Goal: Transaction & Acquisition: Purchase product/service

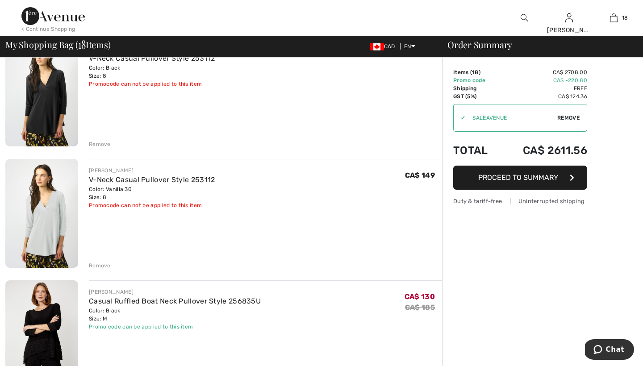
scroll to position [709, 0]
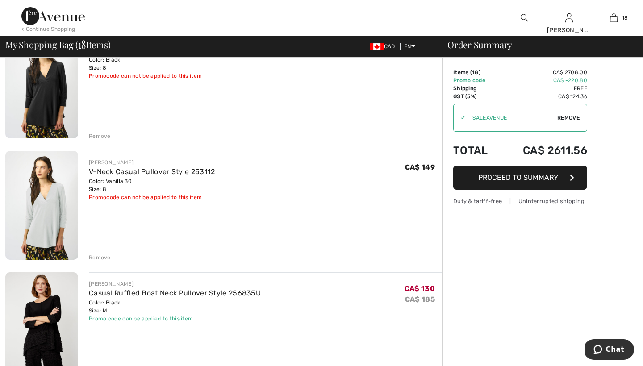
click at [103, 257] on div "Remove" at bounding box center [100, 257] width 22 height 8
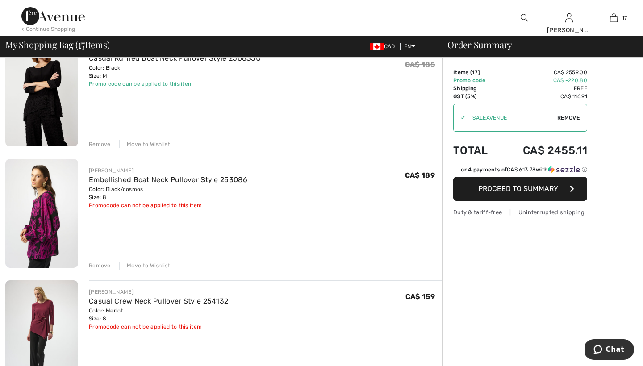
scroll to position [826, 0]
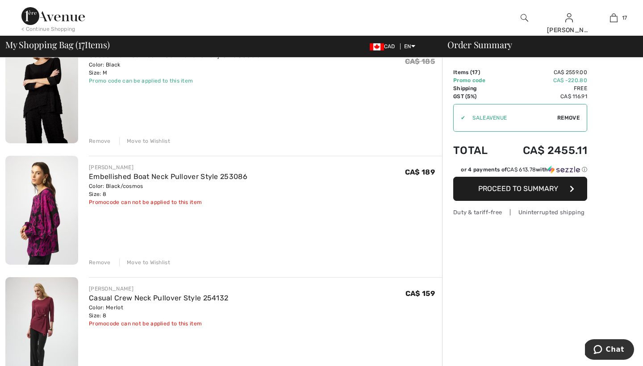
click at [132, 261] on div "Move to Wishlist" at bounding box center [144, 262] width 51 height 8
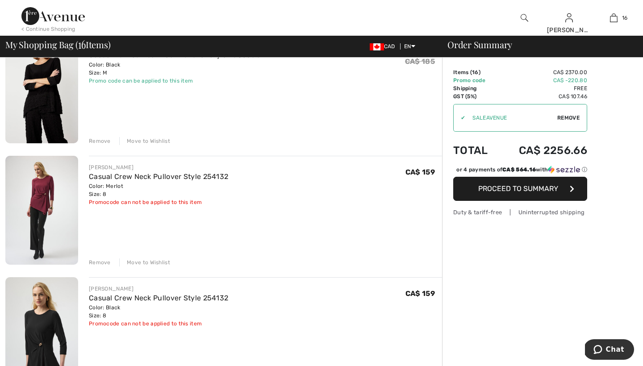
click at [136, 262] on div "Move to Wishlist" at bounding box center [144, 262] width 51 height 8
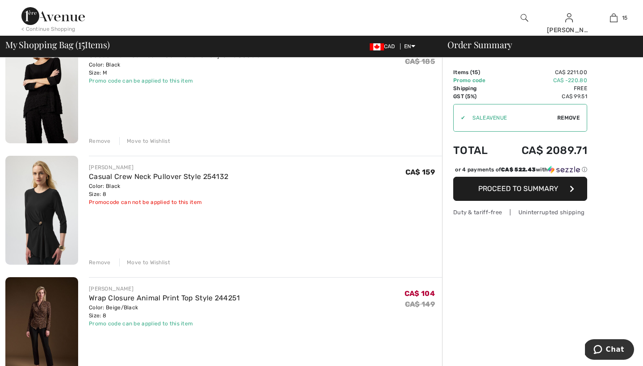
click at [135, 262] on div "Move to Wishlist" at bounding box center [144, 262] width 51 height 8
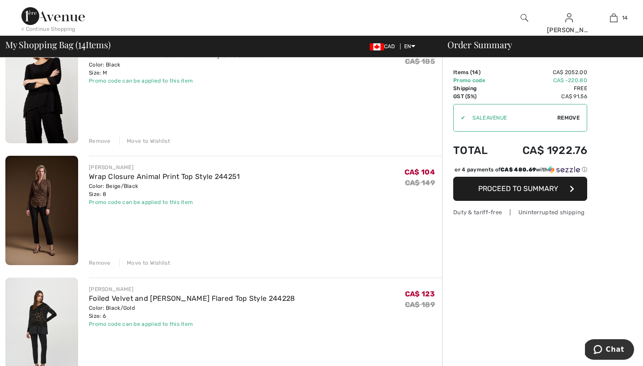
click at [148, 262] on div "Move to Wishlist" at bounding box center [144, 263] width 51 height 8
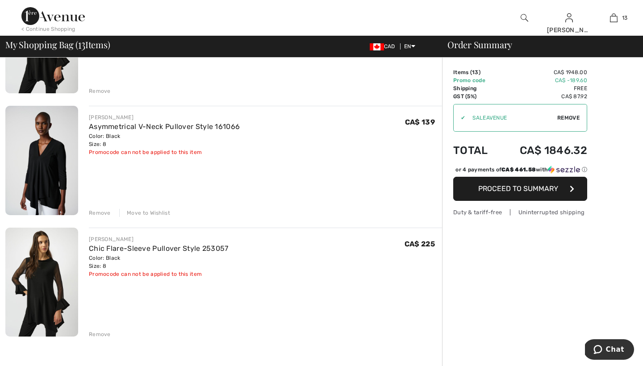
scroll to position [1382, 0]
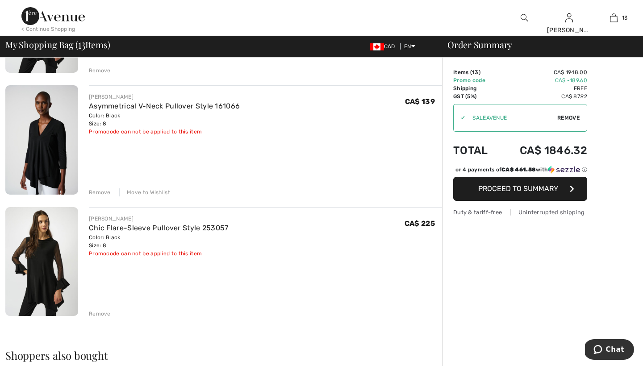
click at [102, 313] on div "Remove" at bounding box center [100, 314] width 22 height 8
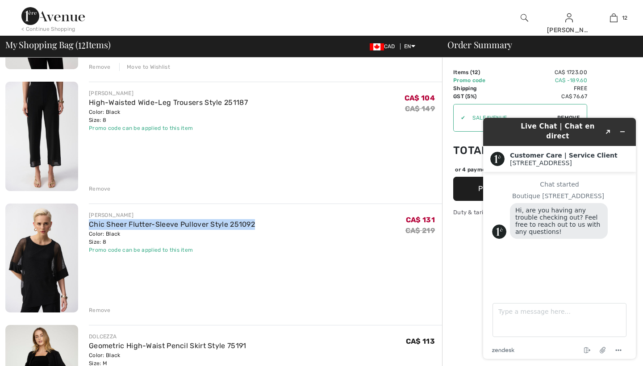
scroll to position [165, 0]
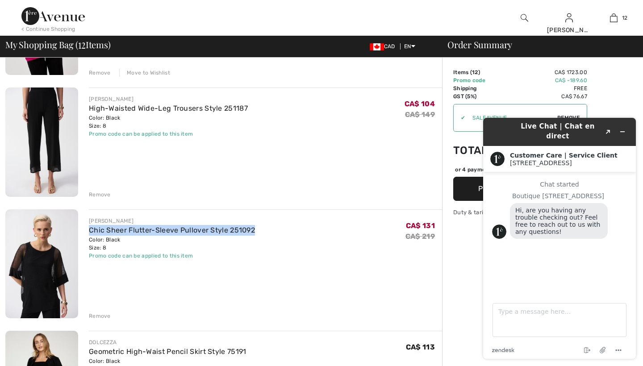
click at [103, 192] on div "Remove" at bounding box center [100, 195] width 22 height 8
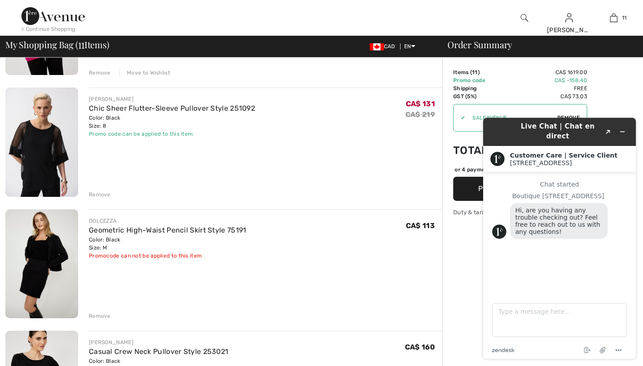
click at [103, 192] on div "Remove" at bounding box center [100, 195] width 22 height 8
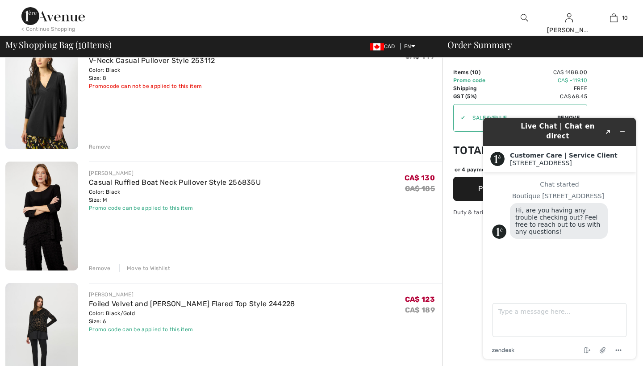
scroll to position [457, 0]
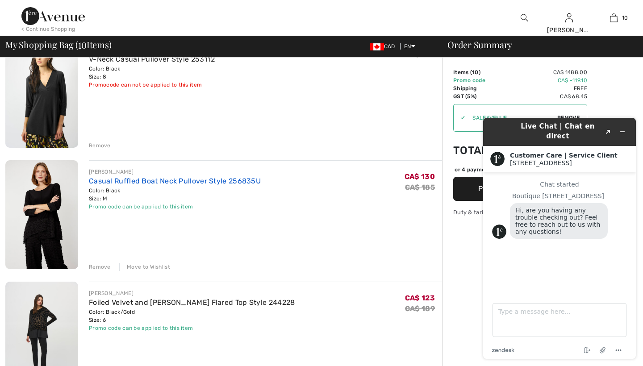
click at [96, 180] on link "Casual Ruffled Boat Neck Pullover Style 256835U" at bounding box center [175, 181] width 172 height 8
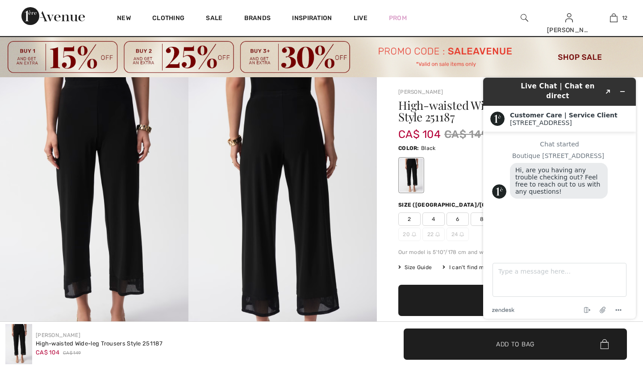
scroll to position [16, 0]
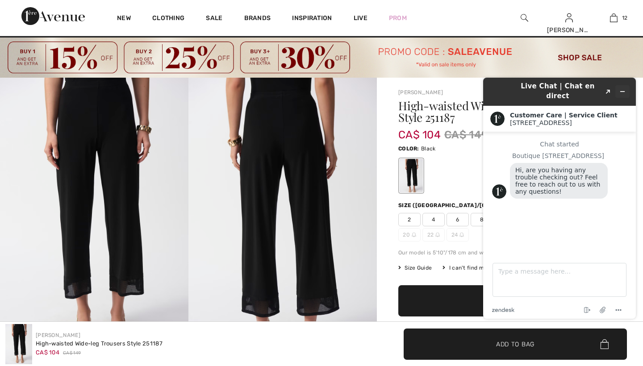
click at [622, 88] on icon "Minimize widget" at bounding box center [622, 91] width 6 height 6
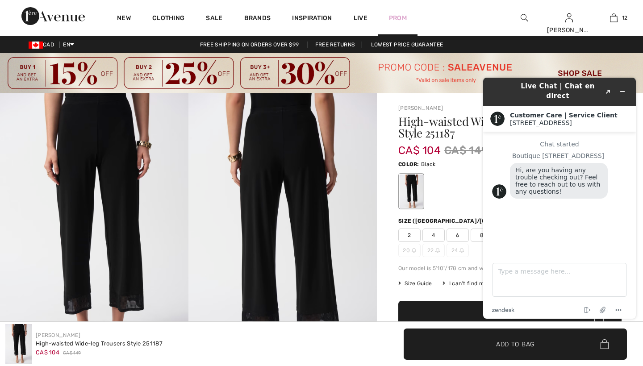
scroll to position [0, 0]
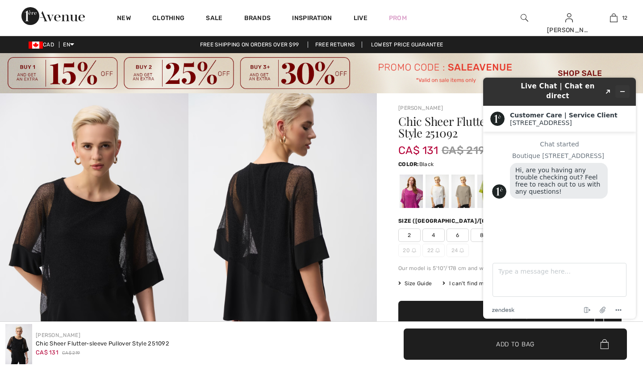
click at [621, 88] on icon "Minimize widget" at bounding box center [622, 91] width 6 height 6
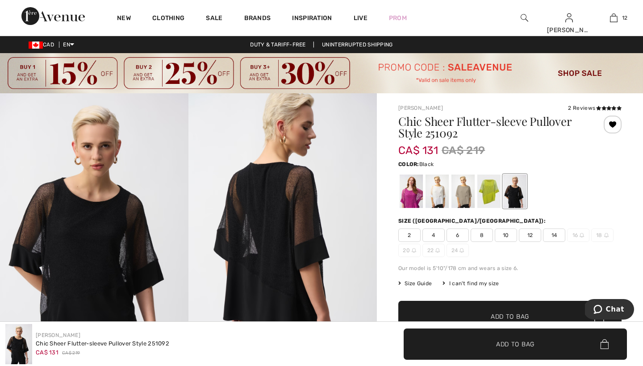
click at [512, 194] on div at bounding box center [514, 190] width 23 height 33
click at [482, 233] on span "8" at bounding box center [481, 234] width 22 height 13
click at [493, 313] on span "Add to Bag" at bounding box center [509, 316] width 38 height 9
click at [435, 194] on div at bounding box center [436, 190] width 23 height 33
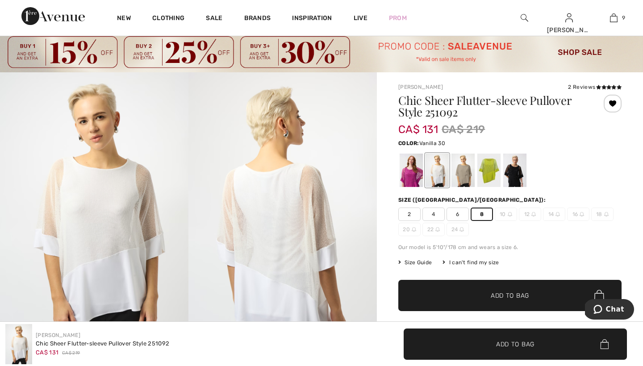
scroll to position [21, 0]
click at [488, 168] on div at bounding box center [488, 170] width 23 height 33
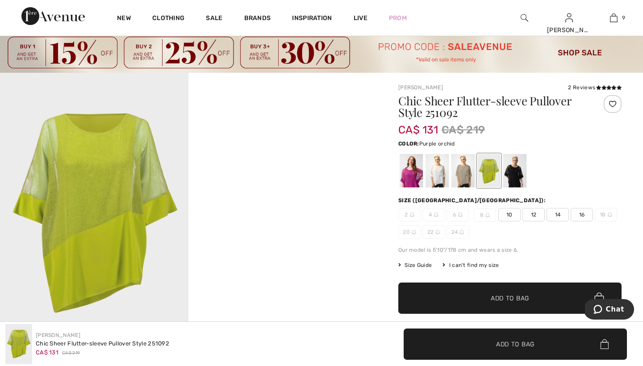
click at [412, 174] on div at bounding box center [410, 170] width 23 height 33
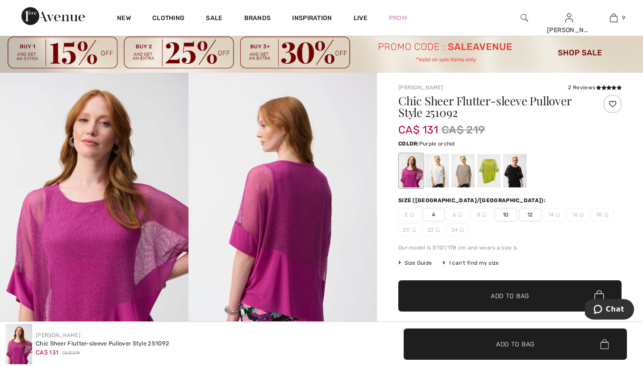
click at [504, 214] on span "10" at bounding box center [505, 214] width 22 height 13
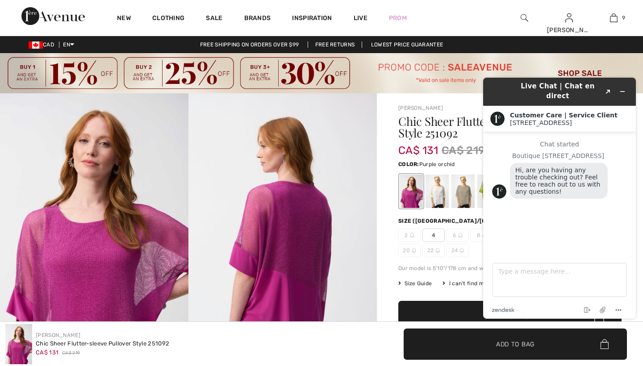
scroll to position [0, 0]
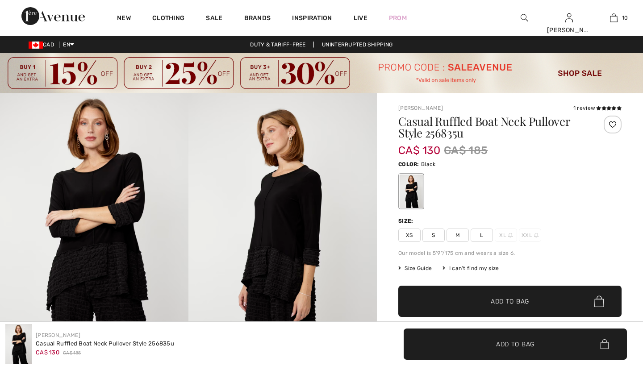
checkbox input "true"
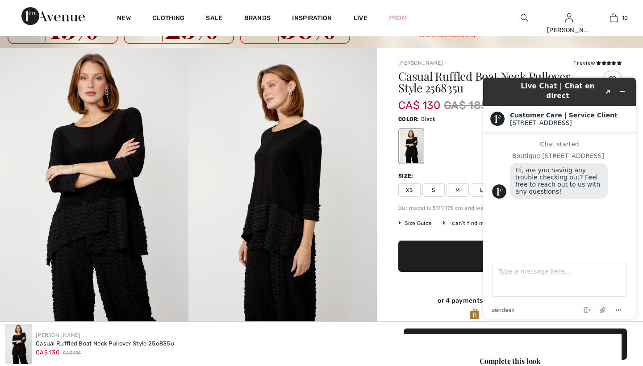
scroll to position [51, 0]
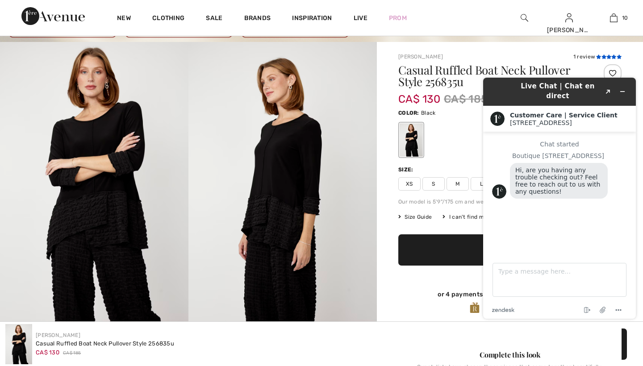
click at [603, 57] on icon at bounding box center [603, 56] width 5 height 4
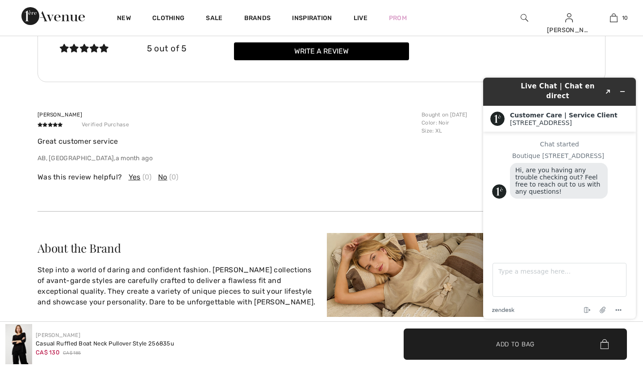
scroll to position [1398, 0]
click at [269, 180] on div "Was this review helpful? Yes (0) No (0)" at bounding box center [226, 177] width 378 height 11
click at [622, 88] on icon "Minimize widget" at bounding box center [622, 91] width 6 height 6
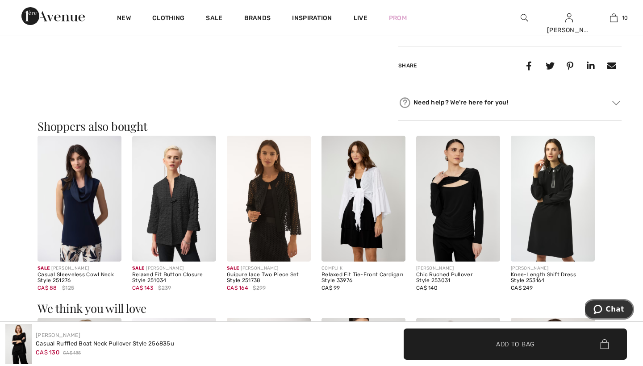
scroll to position [720, 0]
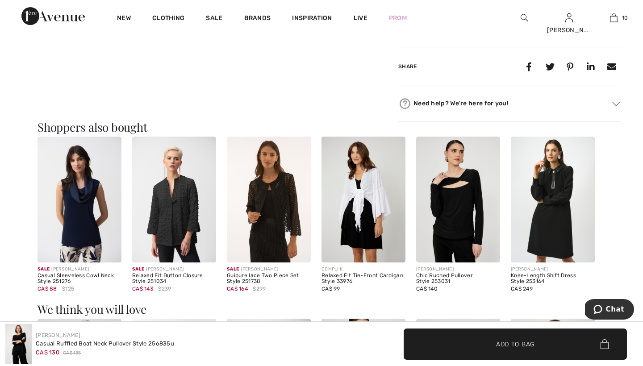
click at [171, 212] on img at bounding box center [174, 200] width 84 height 126
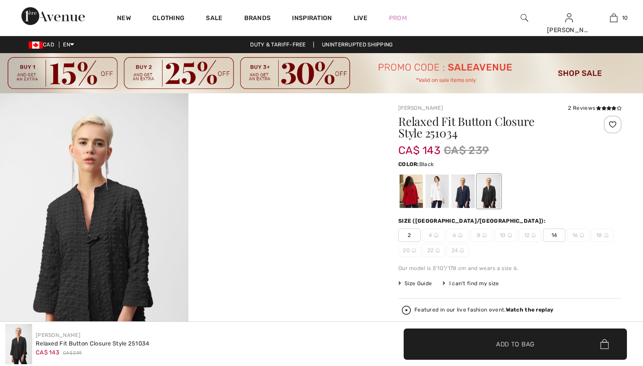
checkbox input "true"
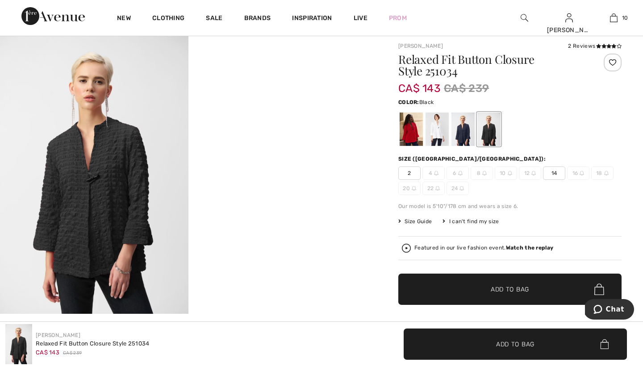
scroll to position [63, 0]
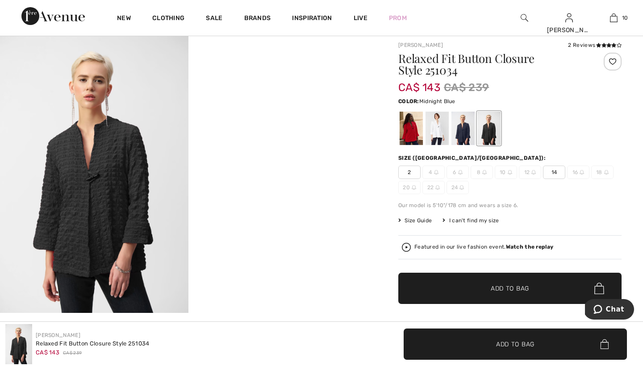
click at [462, 132] on div at bounding box center [462, 128] width 23 height 33
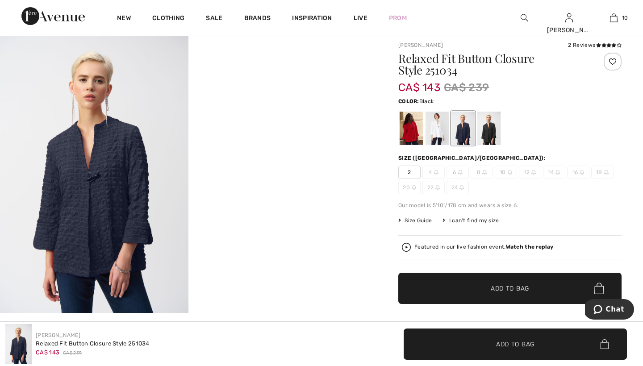
click at [488, 125] on div at bounding box center [488, 128] width 23 height 33
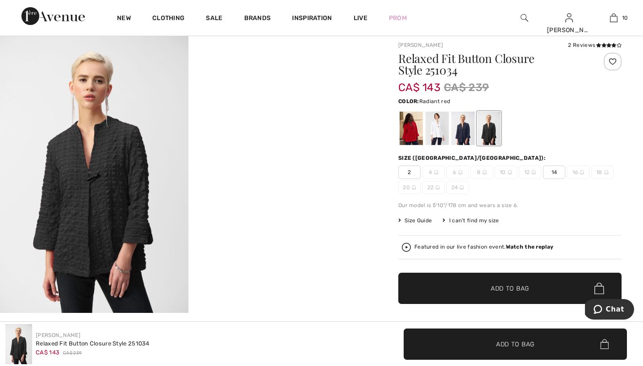
click at [407, 127] on div at bounding box center [410, 128] width 23 height 33
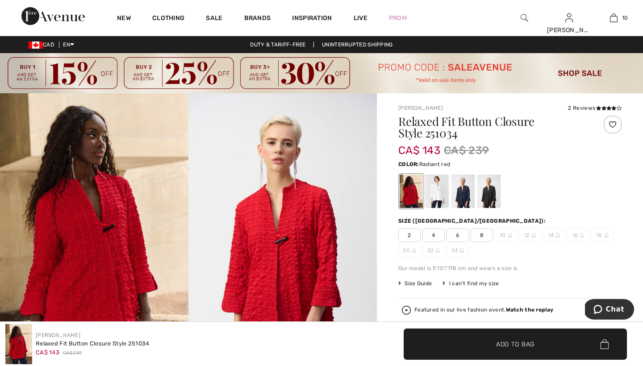
scroll to position [0, 0]
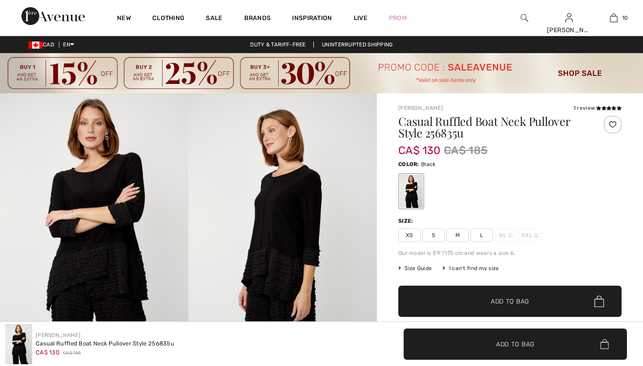
scroll to position [720, 0]
click at [602, 108] on icon at bounding box center [603, 108] width 5 height 4
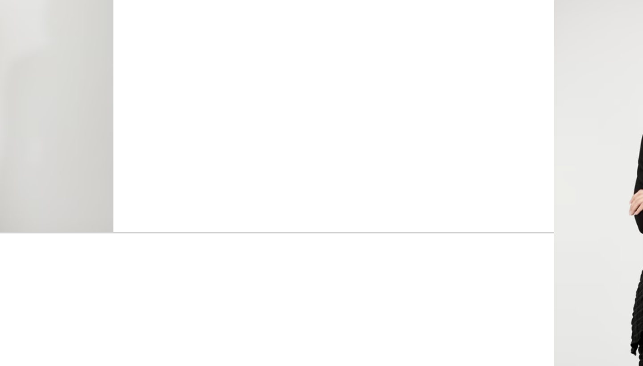
scroll to position [405, 0]
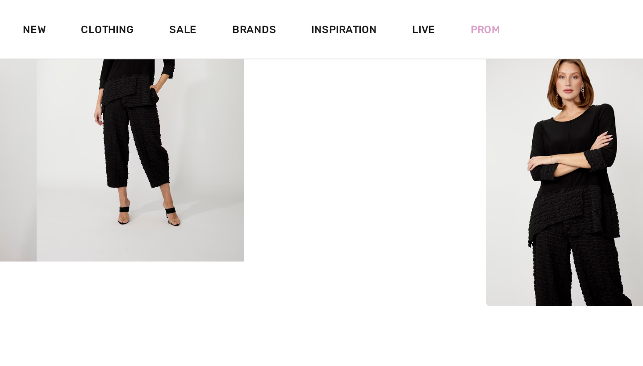
click at [377, 59] on div "Frank Lyman 1 review 1 review Casual Ruffled Boat Neck Pullover Style 256835u C…" at bounding box center [510, 62] width 266 height 748
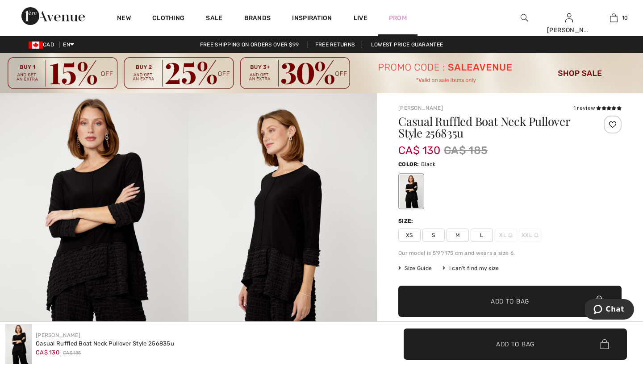
scroll to position [0, 0]
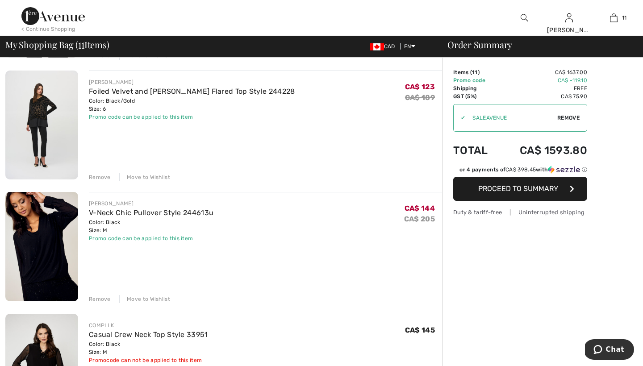
scroll to position [670, 0]
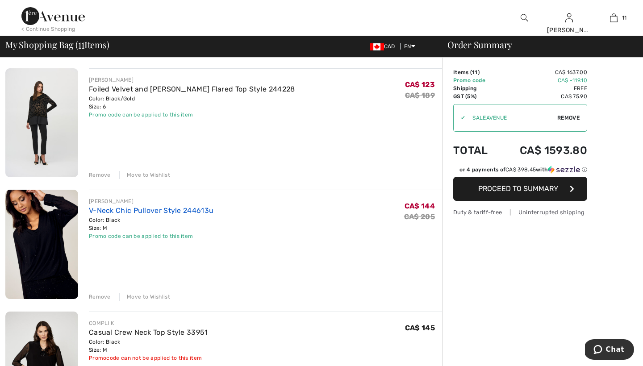
click at [133, 211] on link "V-Neck Chic Pullover Style 244613u" at bounding box center [151, 210] width 125 height 8
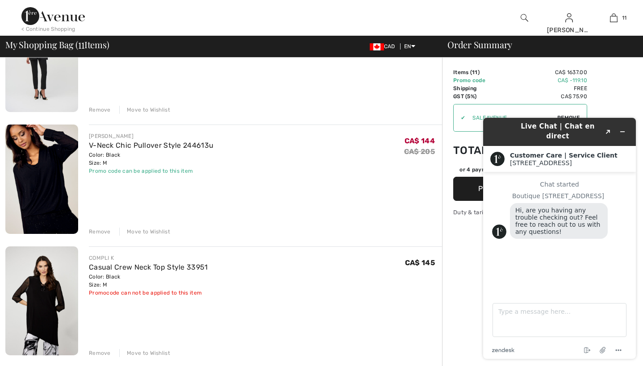
scroll to position [736, 0]
click at [157, 231] on div "Move to Wishlist" at bounding box center [144, 231] width 51 height 8
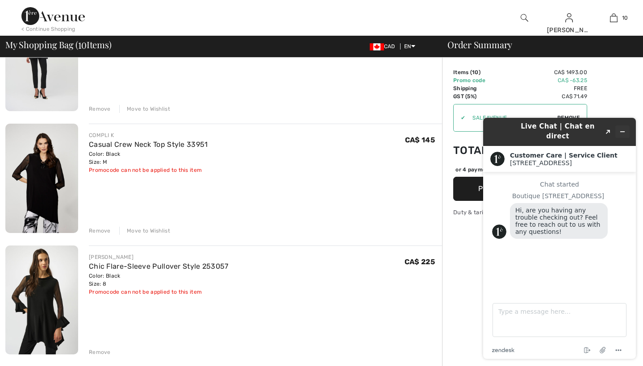
click at [623, 129] on icon "Minimize widget" at bounding box center [622, 132] width 6 height 6
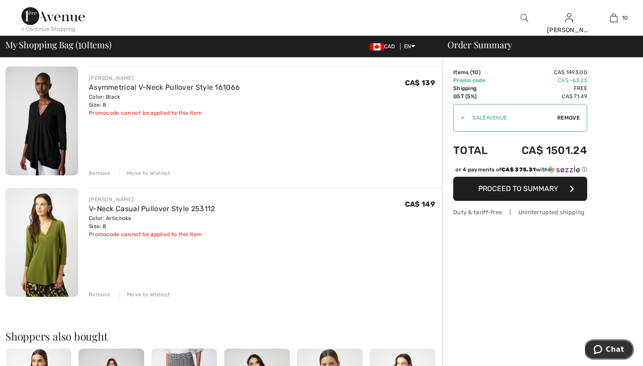
scroll to position [1036, 0]
click at [153, 296] on div "Move to Wishlist" at bounding box center [144, 295] width 51 height 8
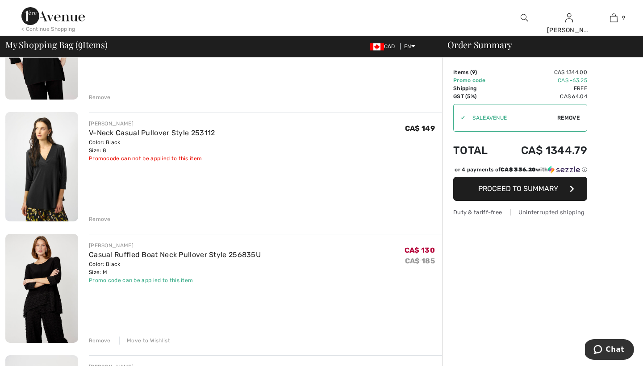
scroll to position [384, 0]
click at [122, 133] on link "V-Neck Casual Pullover Style 253112" at bounding box center [152, 132] width 126 height 8
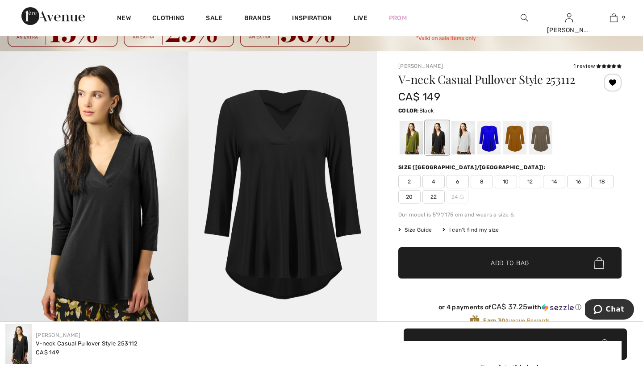
scroll to position [42, 0]
click at [414, 135] on div at bounding box center [410, 137] width 23 height 33
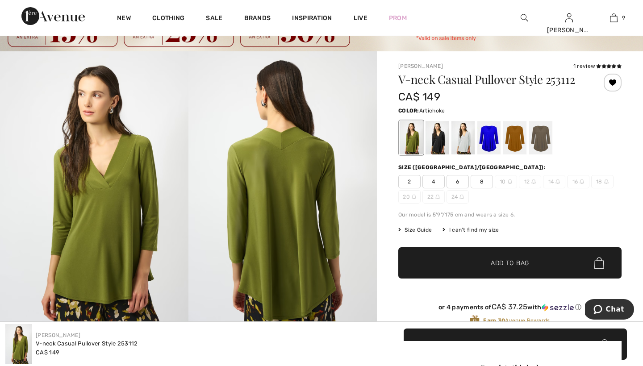
click at [482, 182] on span "8" at bounding box center [481, 181] width 22 height 13
click at [497, 261] on span "Add to Bag" at bounding box center [509, 262] width 38 height 9
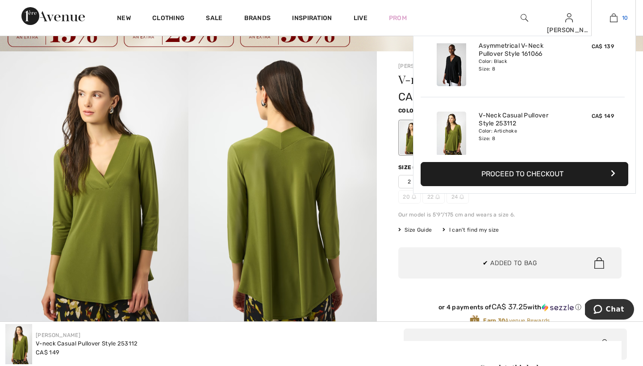
scroll to position [585, 0]
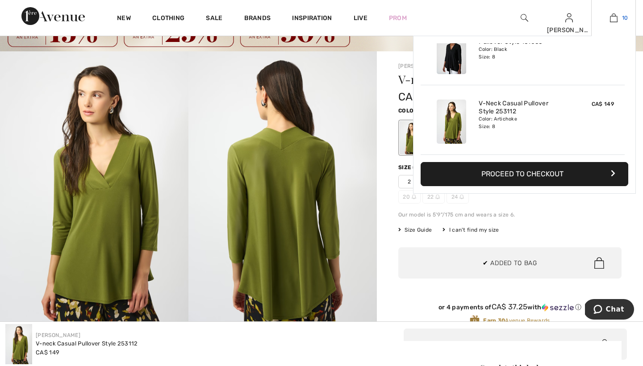
click at [613, 16] on img at bounding box center [614, 17] width 8 height 11
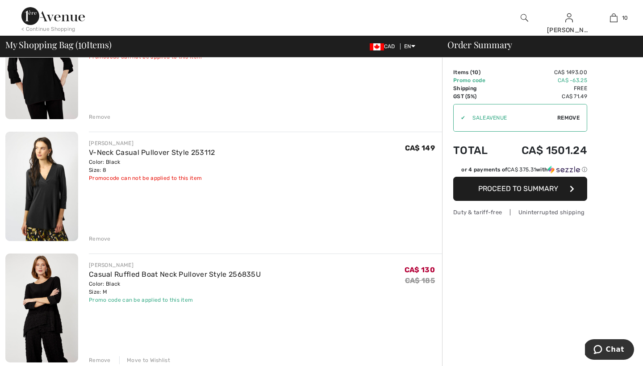
scroll to position [369, 0]
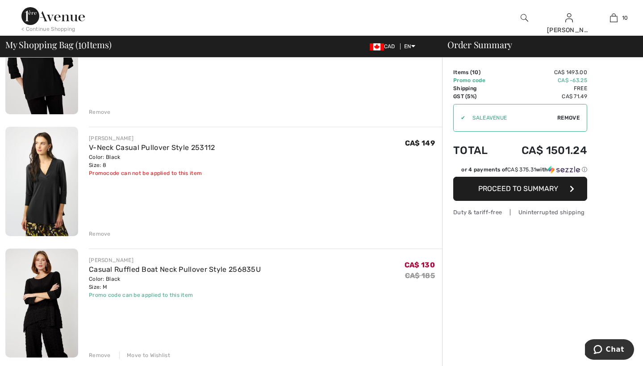
click at [101, 233] on div "Remove" at bounding box center [100, 234] width 22 height 8
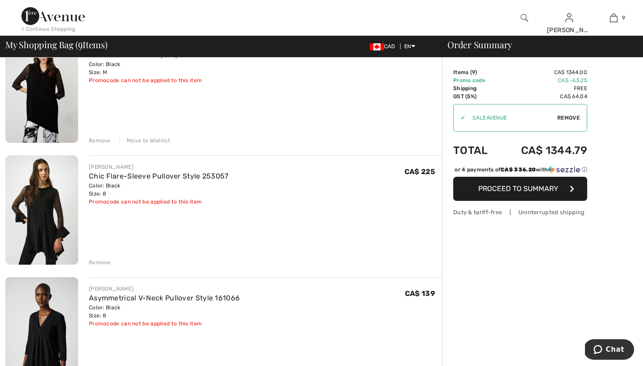
scroll to position [704, 0]
click at [116, 177] on link "Chic Flare-Sleeve Pullover Style 253057" at bounding box center [159, 177] width 140 height 8
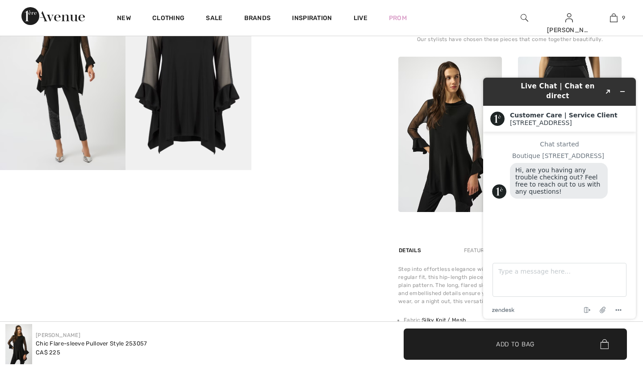
scroll to position [394, 0]
click at [623, 88] on icon "Minimize widget" at bounding box center [622, 91] width 6 height 6
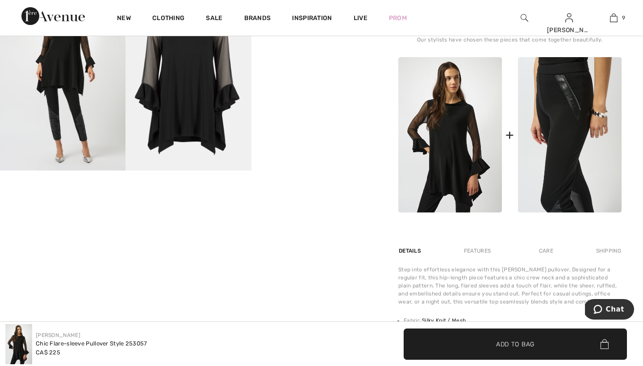
click at [556, 124] on img at bounding box center [570, 134] width 104 height 155
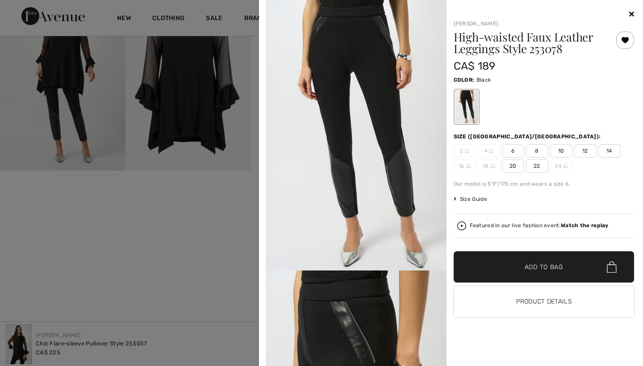
click at [536, 149] on span "8" at bounding box center [537, 150] width 22 height 13
click at [535, 264] on span "Add to Bag" at bounding box center [543, 266] width 38 height 9
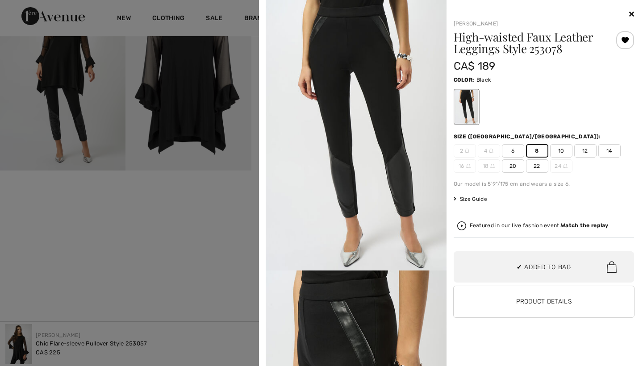
scroll to position [585, 0]
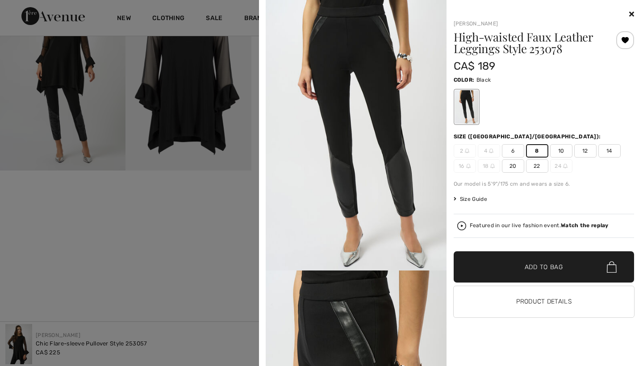
click at [249, 217] on div at bounding box center [321, 183] width 643 height 366
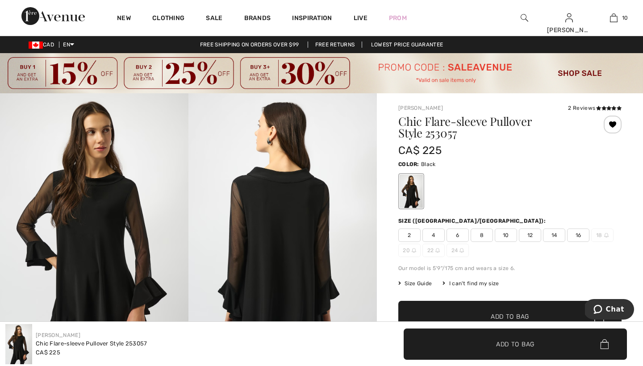
scroll to position [0, 0]
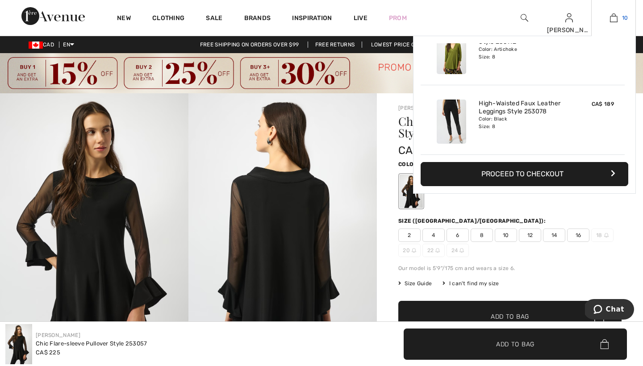
click at [614, 17] on img at bounding box center [614, 17] width 8 height 11
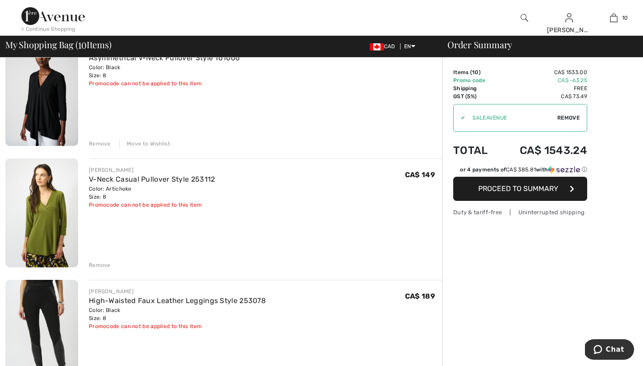
scroll to position [950, 0]
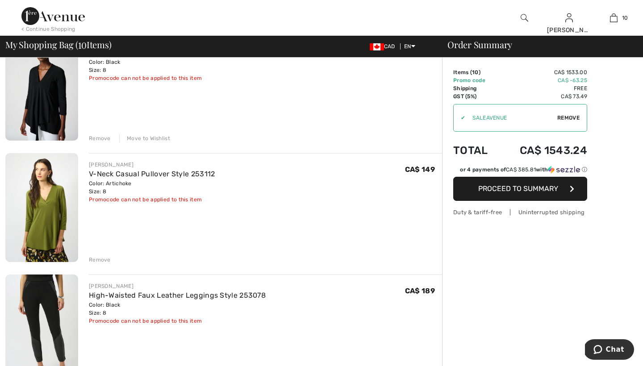
click at [103, 261] on div "Remove" at bounding box center [100, 260] width 22 height 8
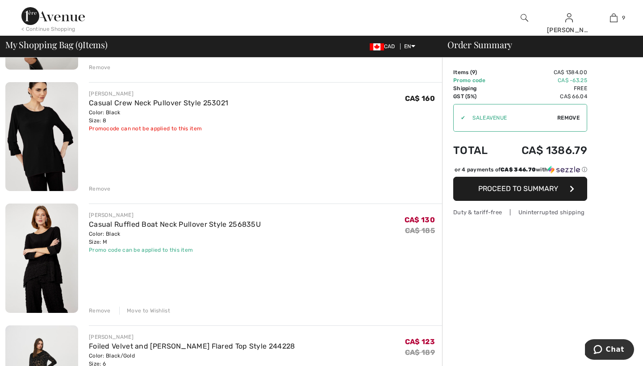
scroll to position [293, 0]
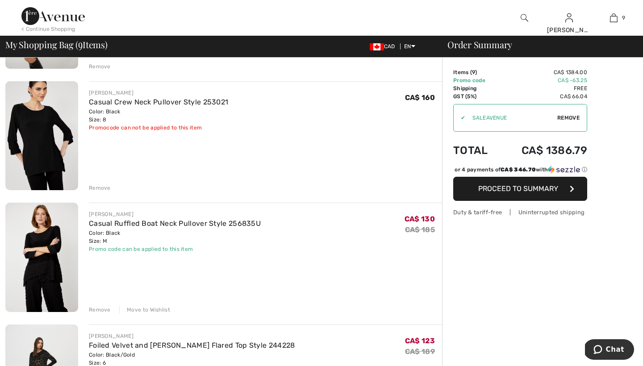
click at [141, 310] on div "Move to Wishlist" at bounding box center [144, 310] width 51 height 8
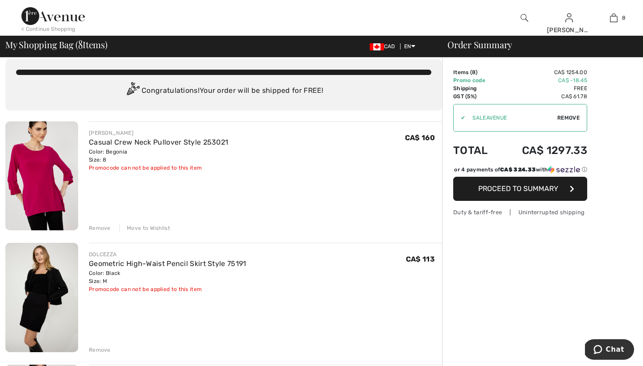
scroll to position [9, 0]
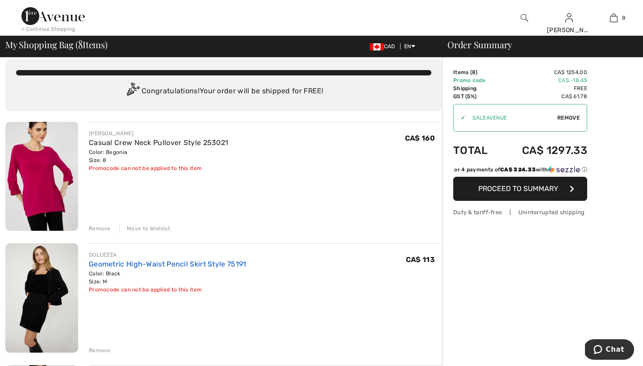
click at [117, 262] on link "Geometric High-Waist Pencil Skirt Style 75191" at bounding box center [168, 264] width 158 height 8
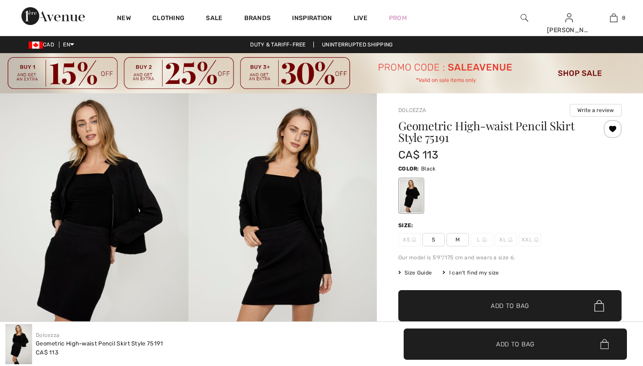
checkbox input "true"
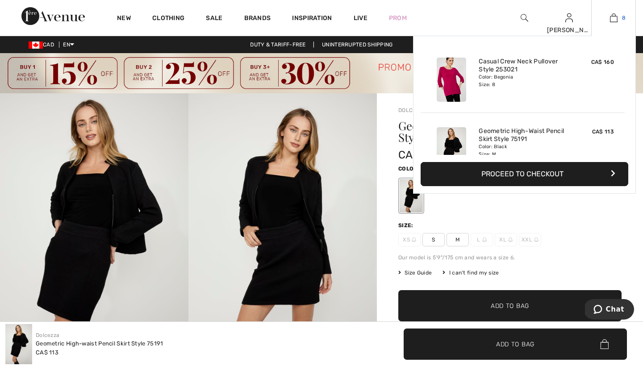
click at [616, 16] on img at bounding box center [614, 17] width 8 height 11
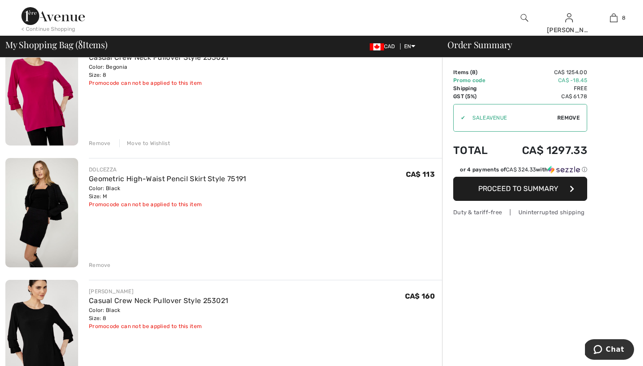
scroll to position [96, 0]
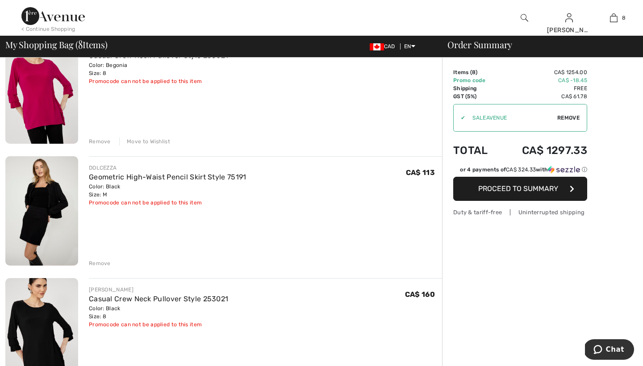
click at [100, 262] on div "Remove" at bounding box center [100, 263] width 22 height 8
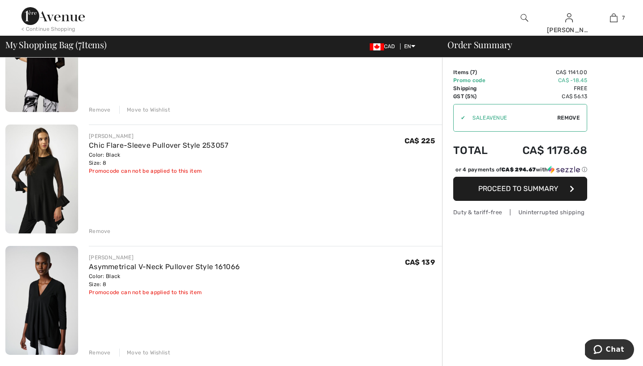
scroll to position [492, 0]
click at [135, 143] on link "Chic Flare-Sleeve Pullover Style 253057" at bounding box center [159, 145] width 140 height 8
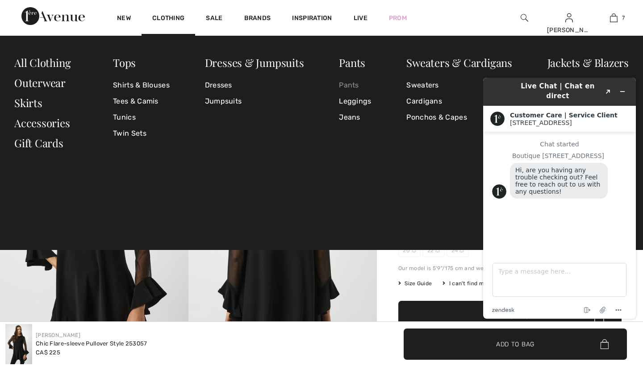
click at [354, 84] on link "Pants" at bounding box center [355, 85] width 32 height 16
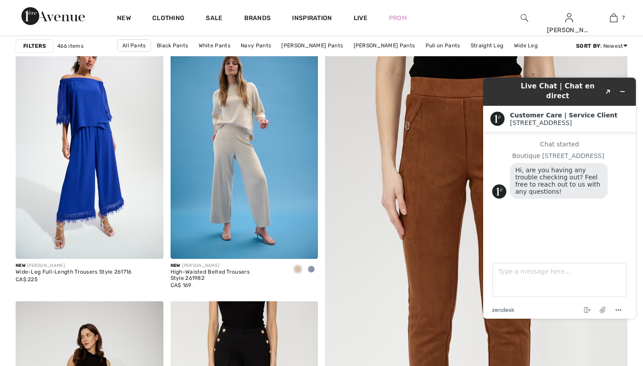
scroll to position [135, 0]
click at [620, 88] on icon "Minimize widget" at bounding box center [622, 91] width 6 height 6
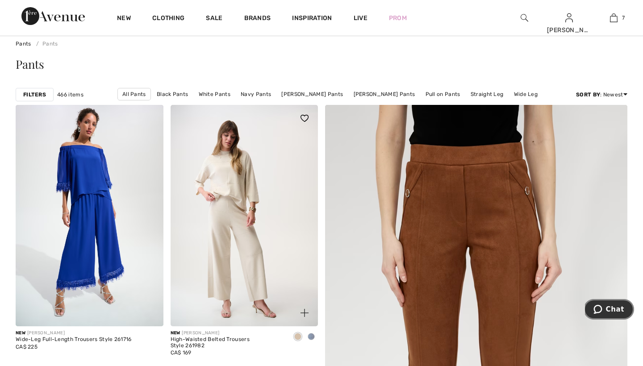
scroll to position [57, 0]
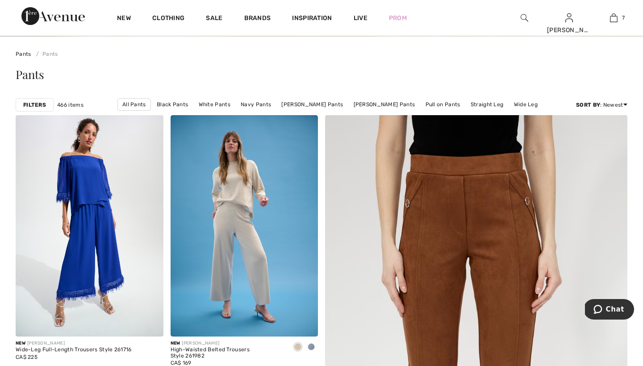
click at [38, 105] on strong "Filters" at bounding box center [34, 105] width 23 height 8
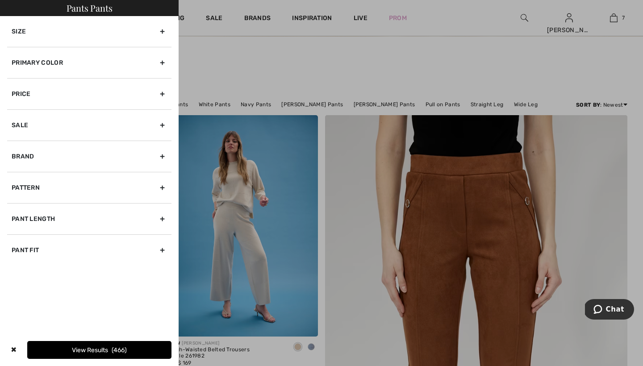
click at [83, 215] on div "Pant Length" at bounding box center [89, 218] width 164 height 31
click at [18, 237] on label "Crop" at bounding box center [92, 238] width 160 height 8
click at [18, 237] on input"] "Crop" at bounding box center [15, 238] width 7 height 7
checkbox input"] "true"
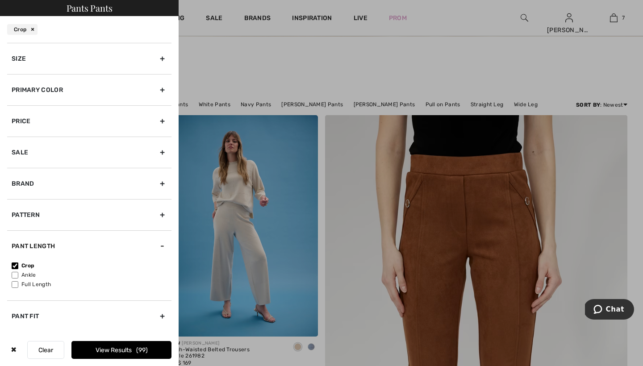
click at [13, 273] on input"] "Ankle" at bounding box center [15, 275] width 7 height 7
checkbox input"] "true"
click at [257, 58] on div at bounding box center [321, 183] width 643 height 366
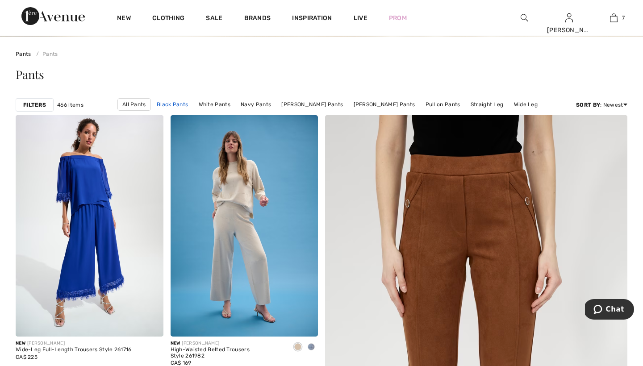
click at [188, 105] on link "Black Pants" at bounding box center [172, 105] width 40 height 12
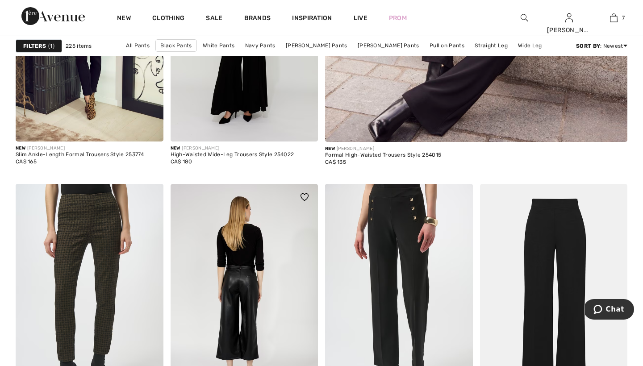
scroll to position [482, 0]
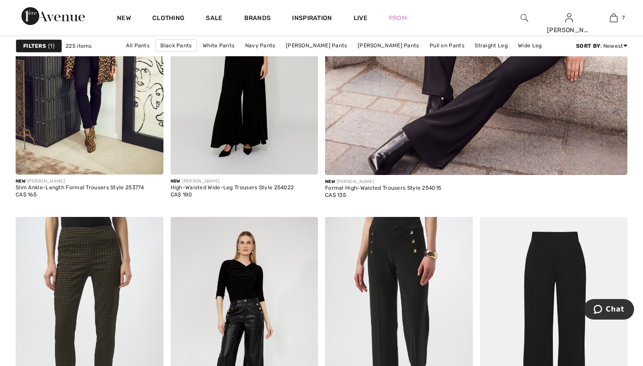
click at [38, 44] on strong "Filters" at bounding box center [34, 46] width 23 height 8
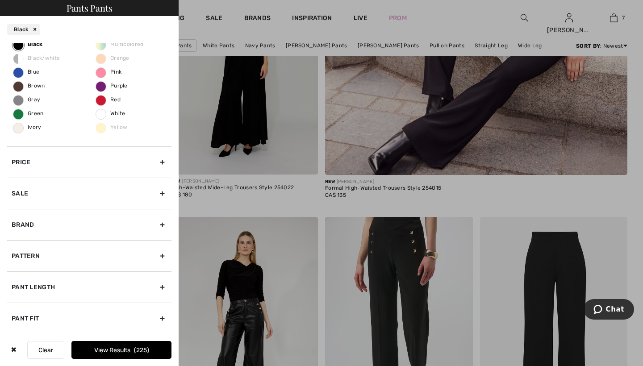
scroll to position [80, 0]
click at [60, 282] on div "Pant Length" at bounding box center [89, 286] width 164 height 31
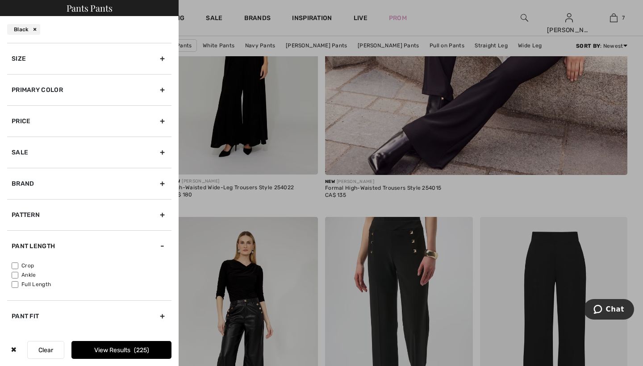
scroll to position [0, 0]
click at [18, 265] on input"] "Crop" at bounding box center [15, 265] width 7 height 7
checkbox input"] "true"
click at [17, 273] on input"] "Ankle" at bounding box center [15, 275] width 7 height 7
checkbox input"] "true"
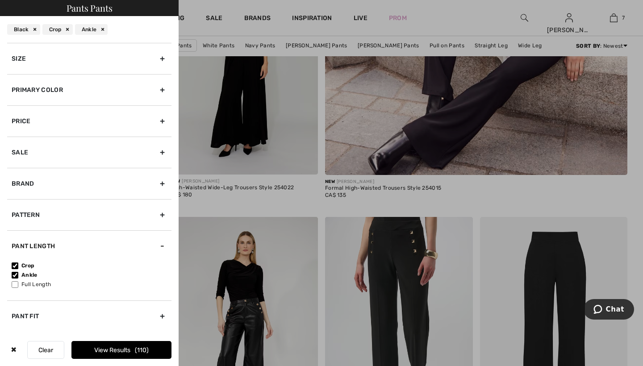
click at [121, 350] on button "View Results 110" at bounding box center [121, 350] width 100 height 18
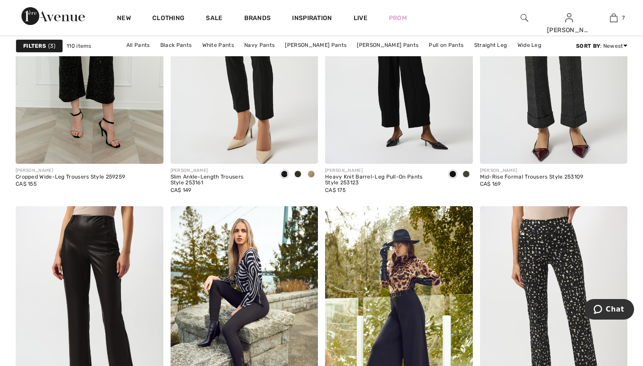
scroll to position [1668, 0]
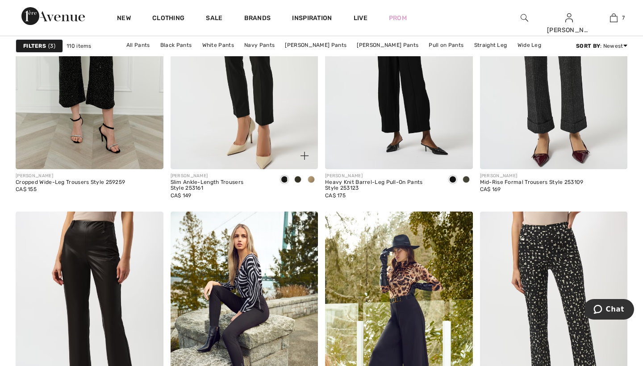
click at [311, 180] on span at bounding box center [310, 179] width 7 height 7
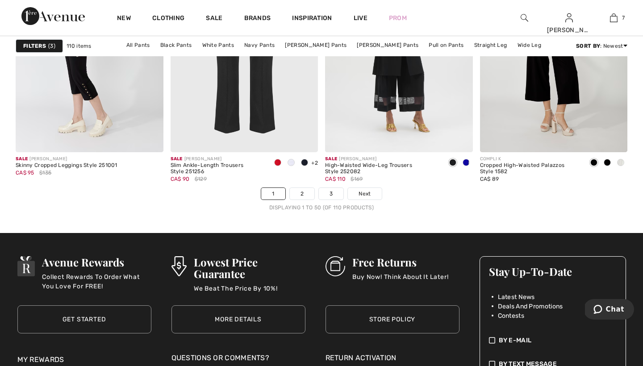
scroll to position [4022, 0]
click at [296, 193] on link "2" at bounding box center [302, 193] width 25 height 12
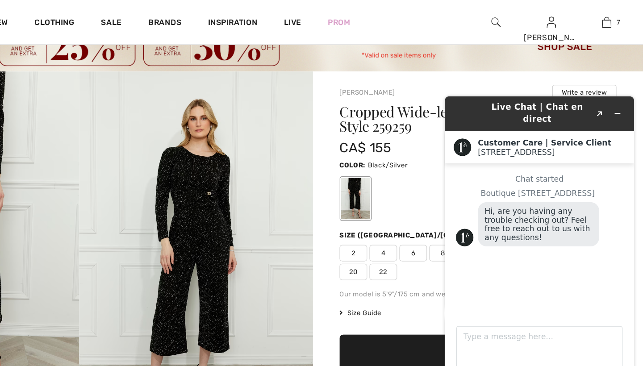
scroll to position [36, 0]
click at [398, 154] on div at bounding box center [509, 159] width 223 height 37
click at [581, 105] on icon "Minimize widget" at bounding box center [582, 108] width 6 height 6
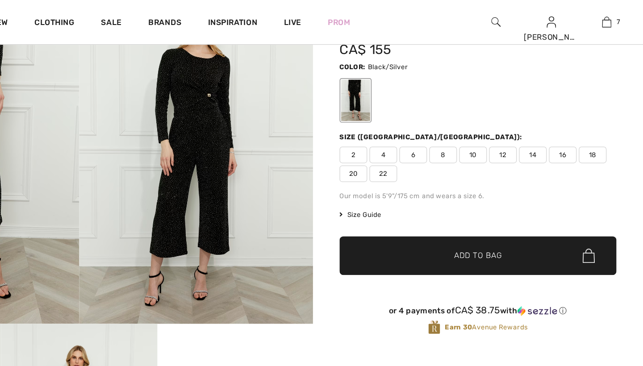
scroll to position [113, 0]
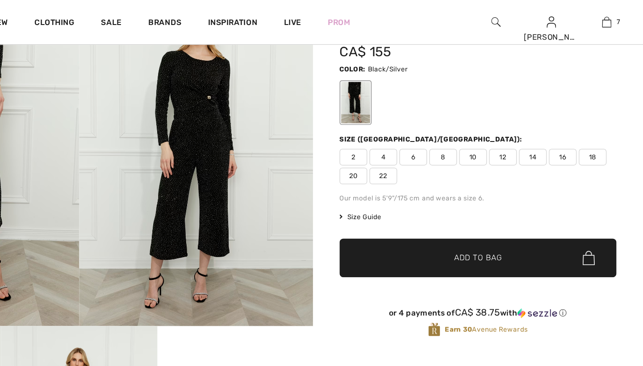
click at [470, 126] on span "8" at bounding box center [481, 126] width 22 height 13
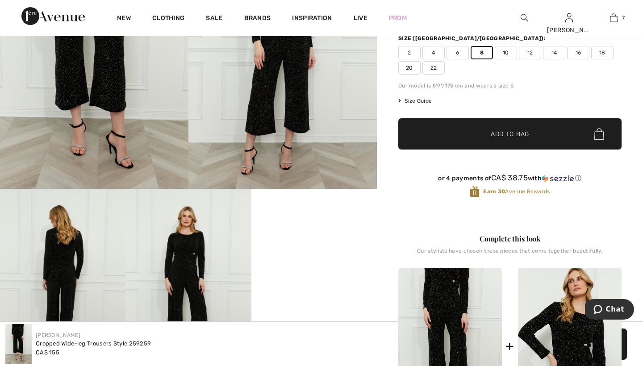
scroll to position [197, 0]
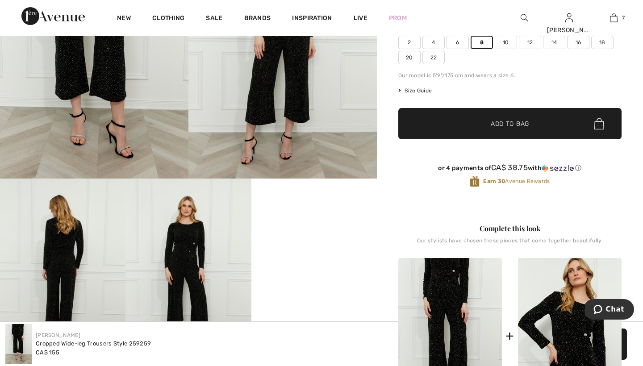
click at [500, 122] on span "Add to Bag" at bounding box center [509, 123] width 38 height 9
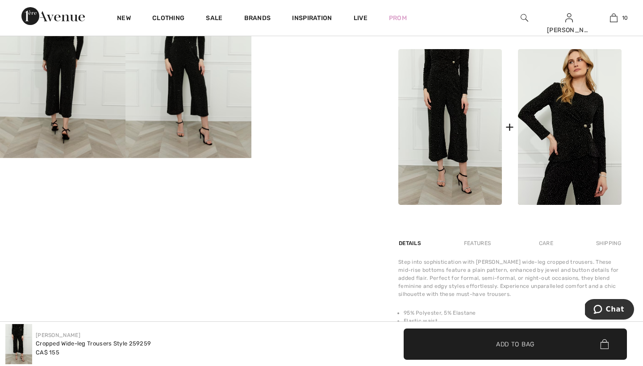
scroll to position [408, 0]
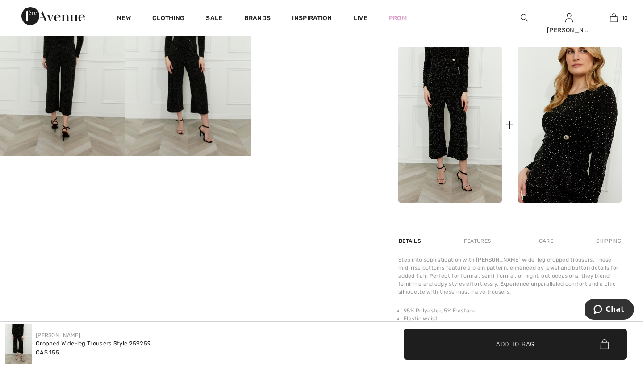
click at [576, 121] on img at bounding box center [570, 125] width 104 height 156
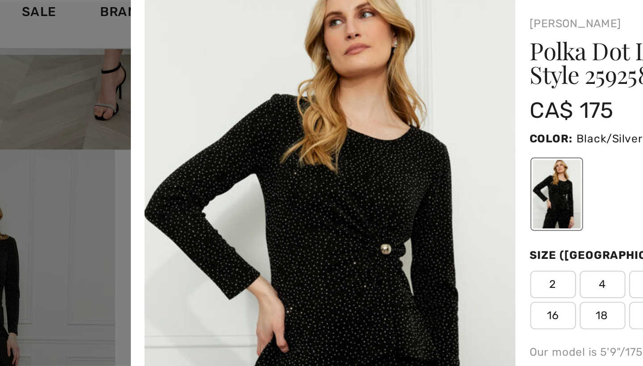
scroll to position [230, 0]
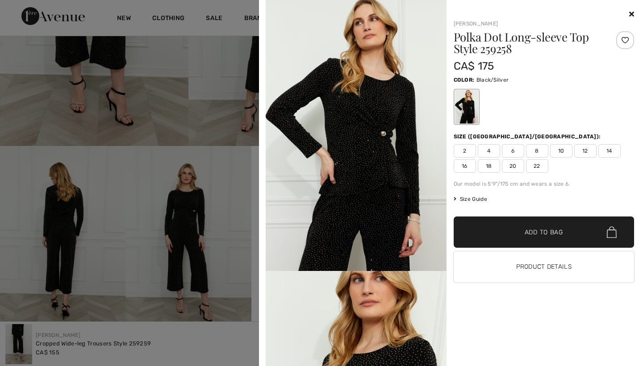
click at [536, 150] on span "8" at bounding box center [537, 150] width 22 height 13
click at [529, 232] on span "Add to Bag" at bounding box center [543, 232] width 38 height 9
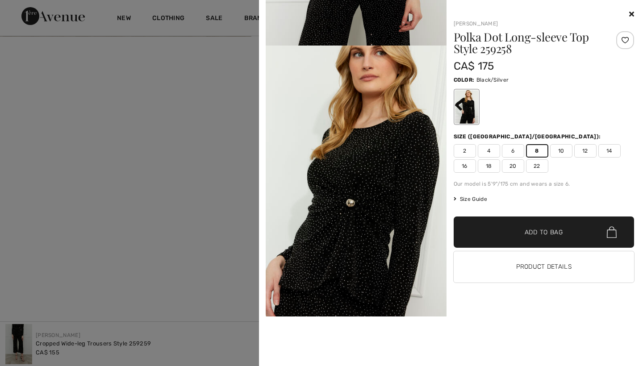
scroll to position [529, 0]
click at [494, 325] on div "Frank Lyman Polka Dot Long-sleeve Top Style 259258 CA$ 175 Color: Black/Silver …" at bounding box center [540, 187] width 188 height 357
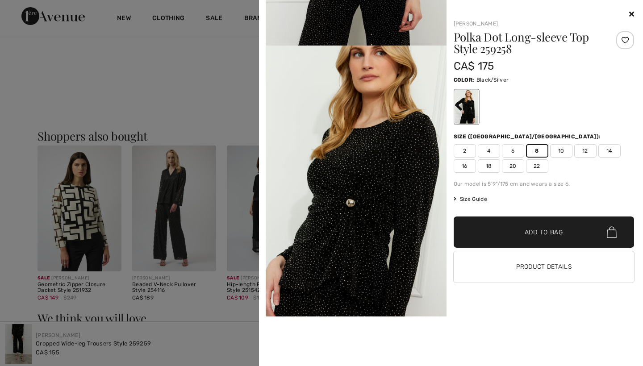
scroll to position [753, 0]
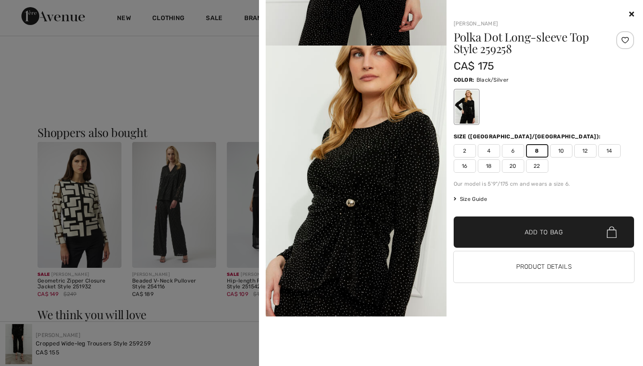
click at [383, 336] on video "Your browser does not support the video tag." at bounding box center [356, 361] width 181 height 90
click at [183, 307] on div at bounding box center [321, 183] width 643 height 366
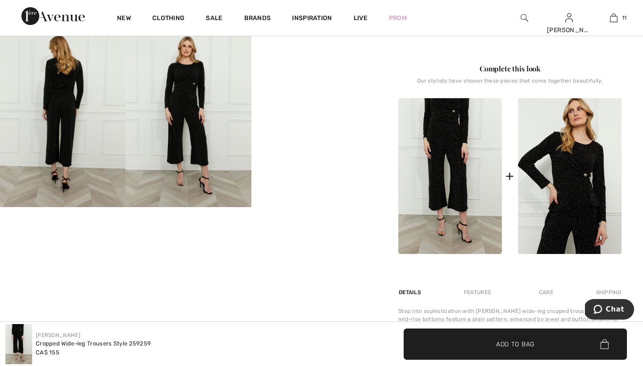
scroll to position [357, 0]
click at [302, 82] on video "Your browser does not support the video tag." at bounding box center [313, 50] width 125 height 63
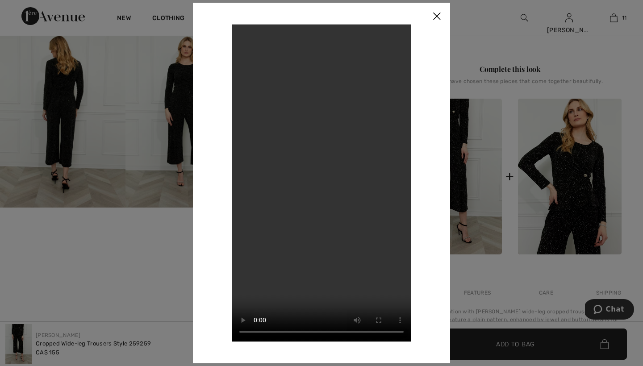
click at [436, 17] on img at bounding box center [436, 17] width 27 height 28
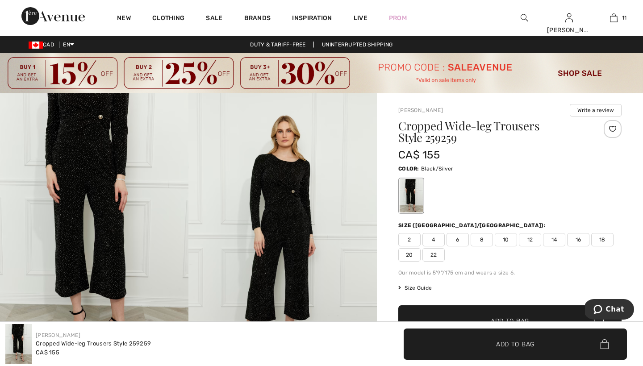
scroll to position [0, 0]
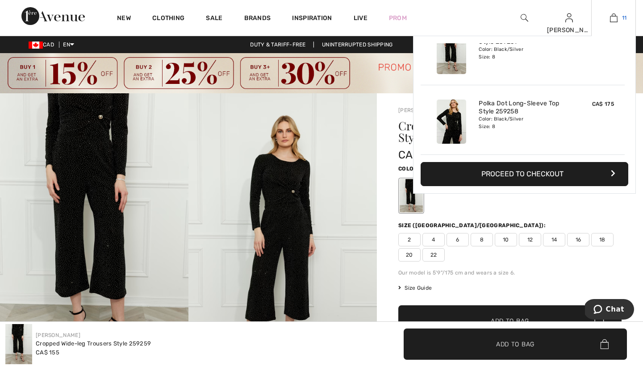
click at [614, 19] on img at bounding box center [614, 17] width 8 height 11
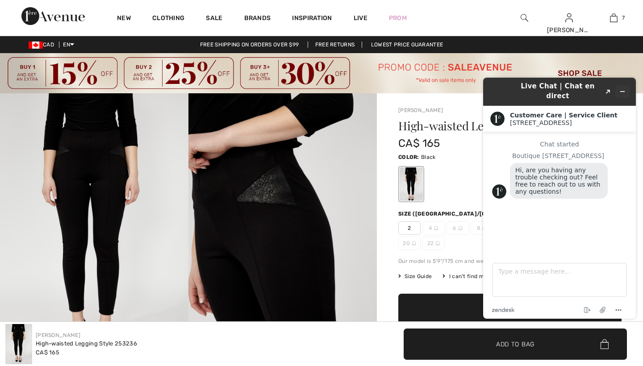
click at [621, 88] on icon "Minimize widget" at bounding box center [622, 91] width 6 height 6
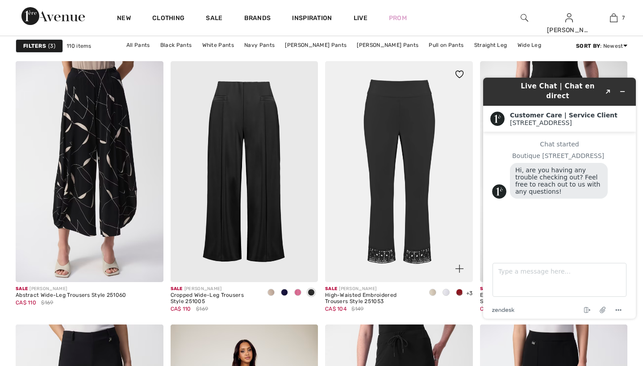
scroll to position [639, 0]
click at [620, 88] on icon "Minimize widget" at bounding box center [622, 91] width 6 height 6
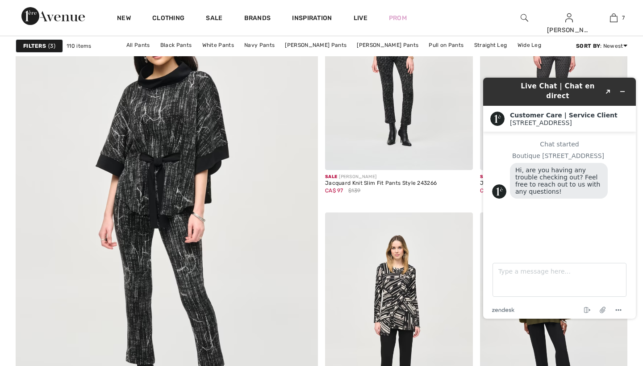
scroll to position [1845, 0]
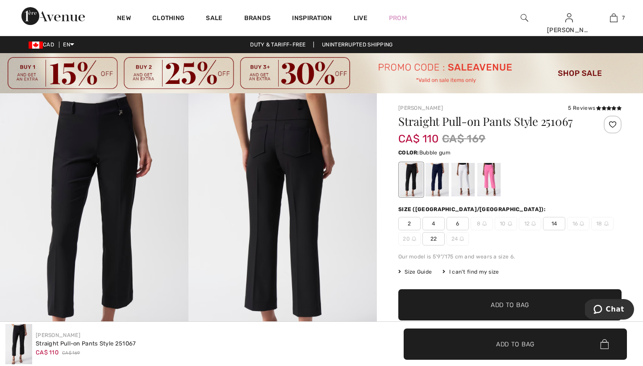
click at [489, 175] on div at bounding box center [488, 179] width 23 height 33
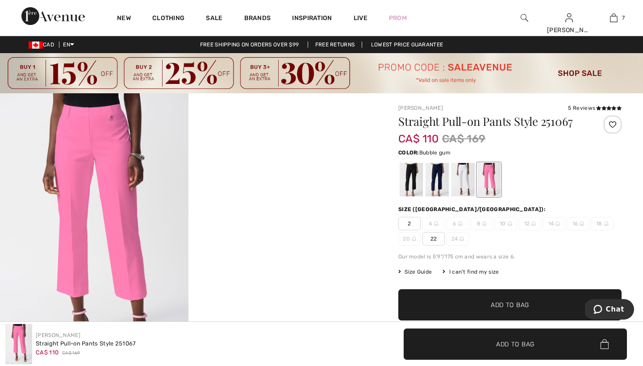
scroll to position [23, 0]
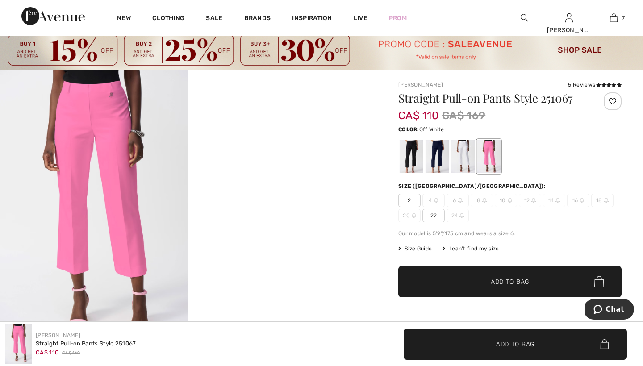
click at [466, 148] on div at bounding box center [462, 156] width 23 height 33
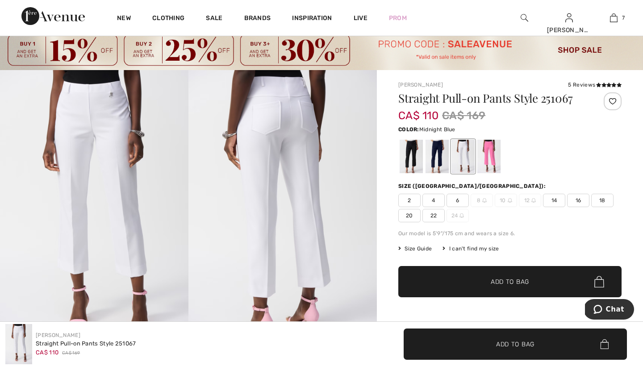
click at [439, 150] on div at bounding box center [436, 156] width 23 height 33
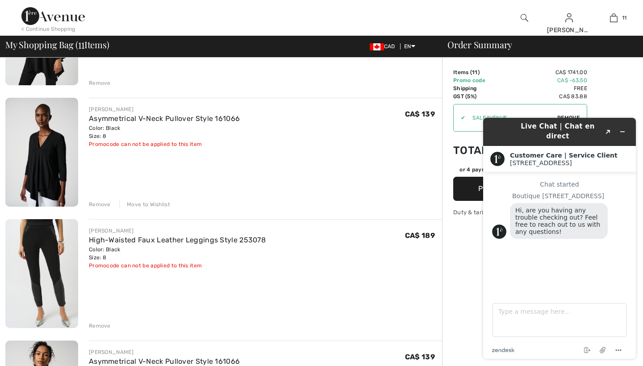
scroll to position [641, 0]
click at [151, 203] on div "Move to Wishlist" at bounding box center [144, 204] width 51 height 8
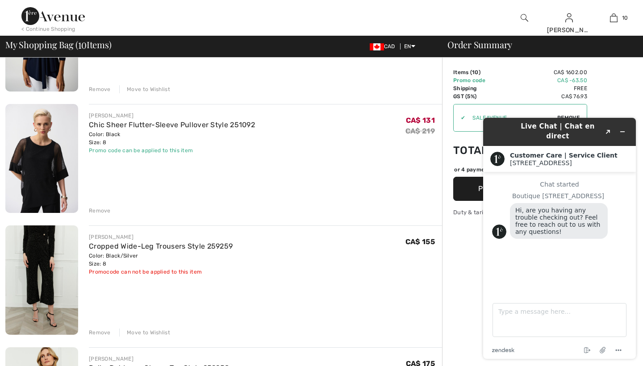
scroll to position [888, 0]
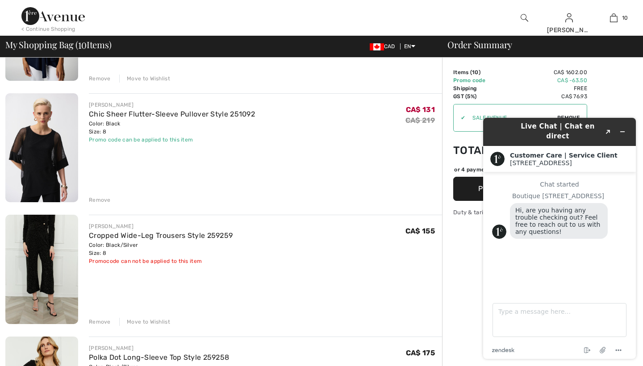
click at [101, 200] on div "Remove" at bounding box center [100, 200] width 22 height 8
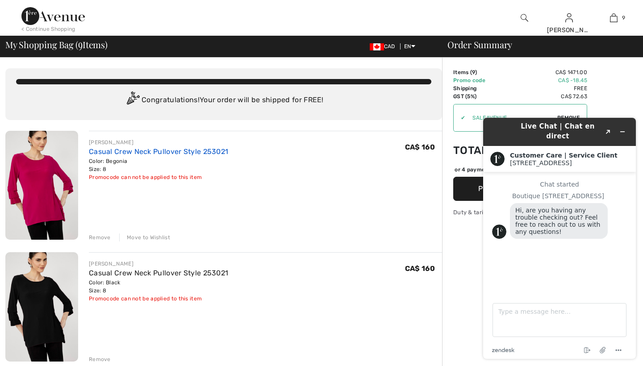
scroll to position [0, 0]
click at [619, 129] on icon "Minimize widget" at bounding box center [622, 132] width 6 height 6
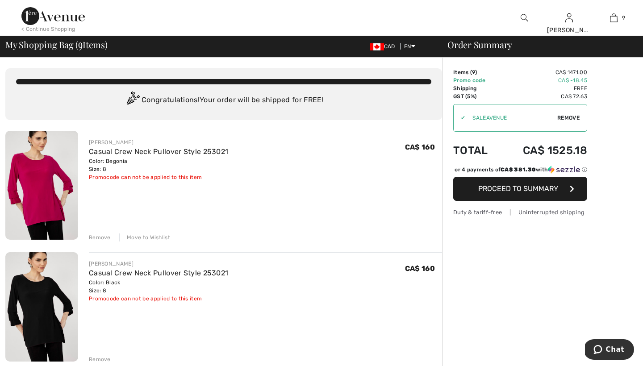
click at [502, 193] on span "Proceed to Summary" at bounding box center [518, 188] width 80 height 8
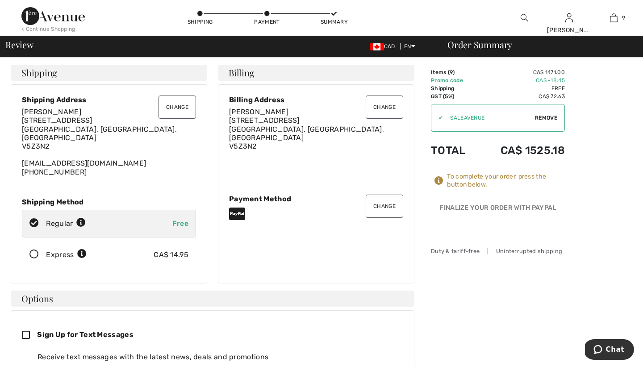
click at [35, 250] on icon at bounding box center [34, 254] width 24 height 9
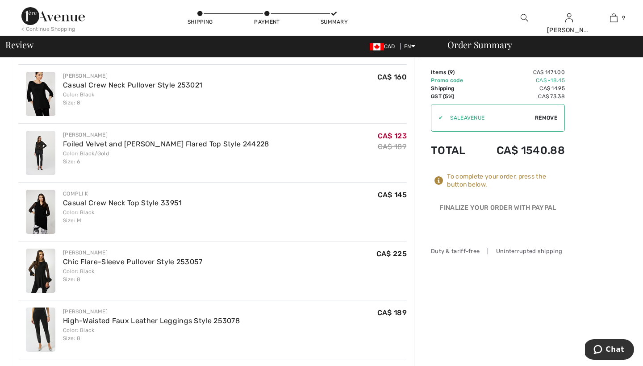
scroll to position [448, 0]
click at [105, 198] on link "Casual Crew Neck Top Style 33951" at bounding box center [122, 202] width 119 height 8
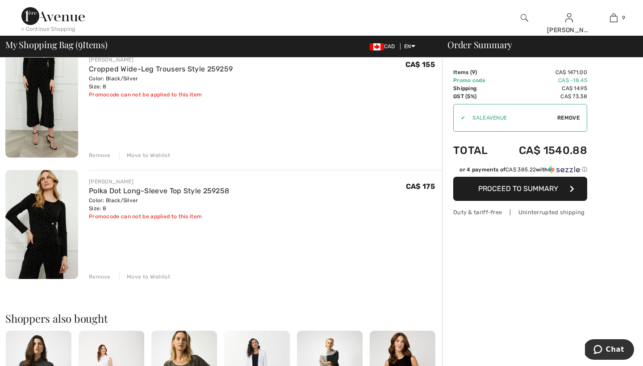
scroll to position [930, 0]
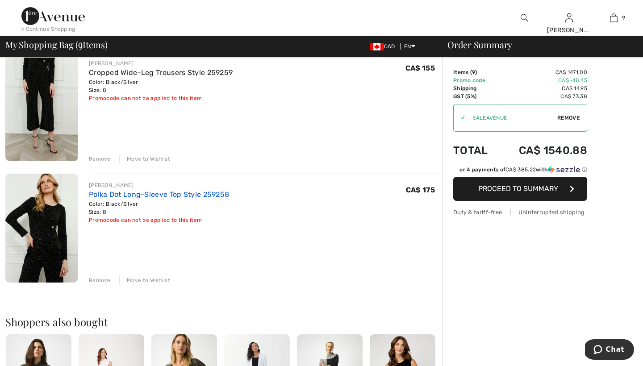
click at [124, 193] on link "Polka Dot Long-Sleeve Top Style 259258" at bounding box center [159, 194] width 140 height 8
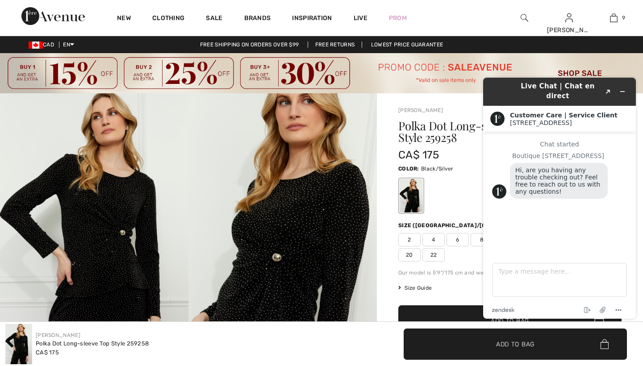
click at [190, 211] on img at bounding box center [282, 234] width 188 height 282
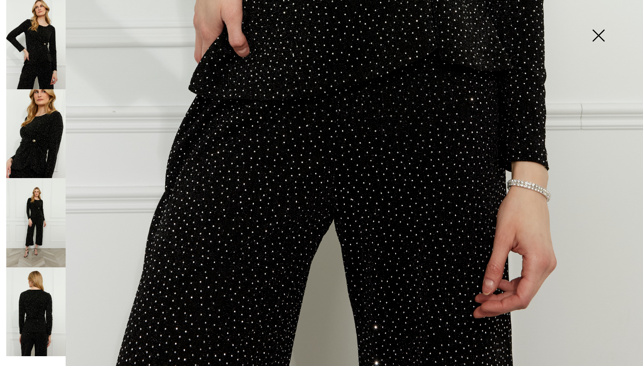
scroll to position [598, 0]
click at [35, 315] on img at bounding box center [35, 311] width 59 height 89
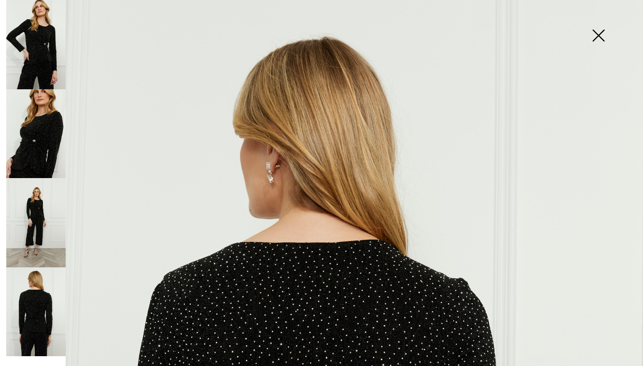
scroll to position [0, 0]
click at [39, 206] on img at bounding box center [35, 222] width 59 height 89
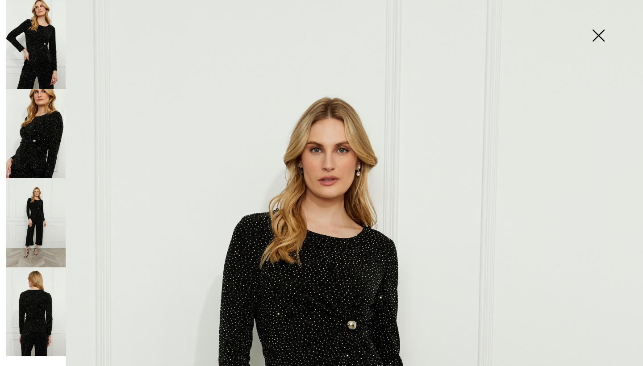
click at [598, 33] on img at bounding box center [598, 36] width 45 height 46
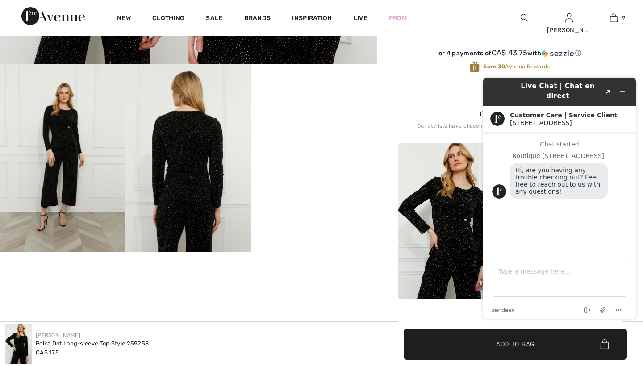
scroll to position [314, 0]
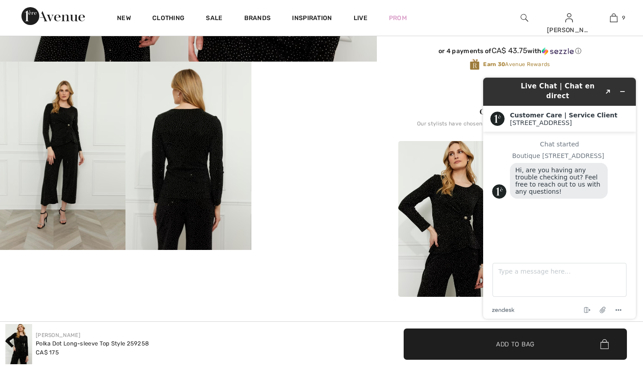
click at [413, 107] on div "Complete this look" at bounding box center [509, 111] width 223 height 11
click at [622, 91] on icon "Minimize widget" at bounding box center [622, 91] width 4 height 0
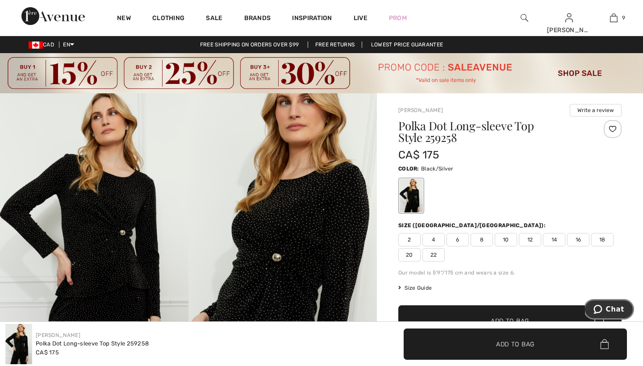
scroll to position [0, 0]
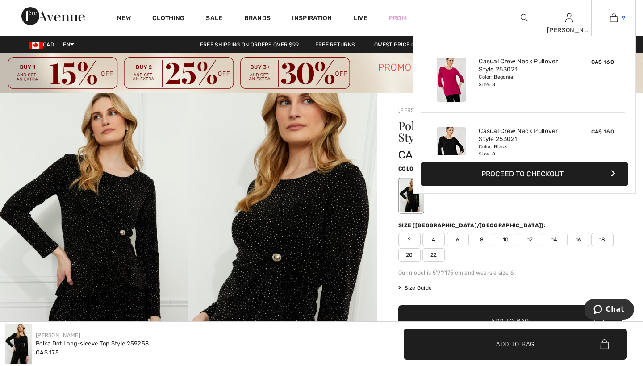
click at [613, 15] on img at bounding box center [614, 17] width 8 height 11
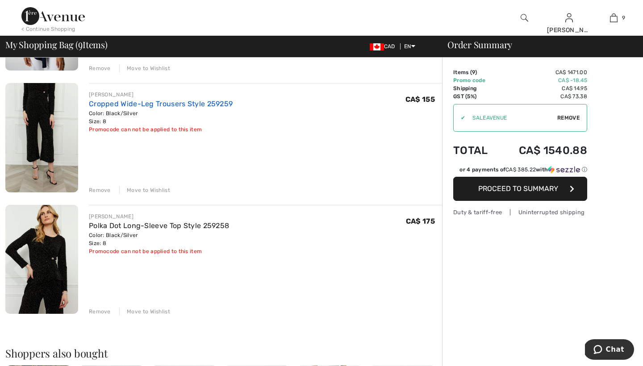
scroll to position [902, 0]
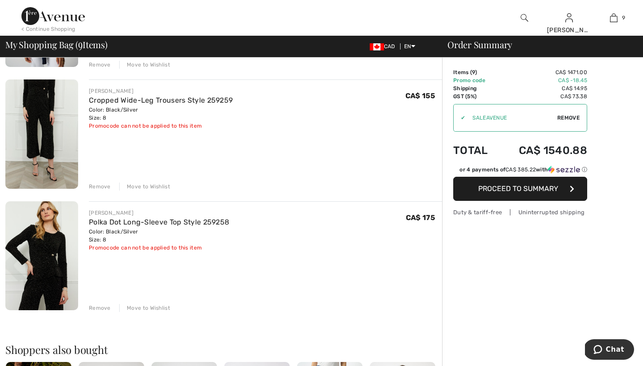
click at [155, 307] on div "Move to Wishlist" at bounding box center [144, 308] width 51 height 8
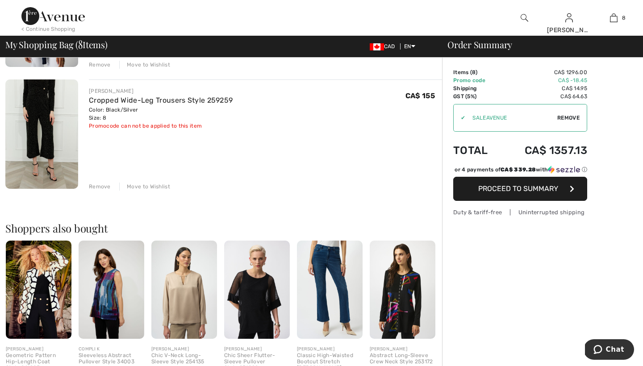
click at [154, 185] on div "Move to Wishlist" at bounding box center [144, 187] width 51 height 8
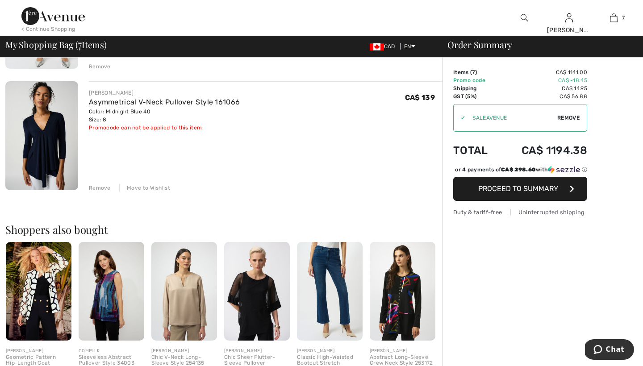
scroll to position [781, 0]
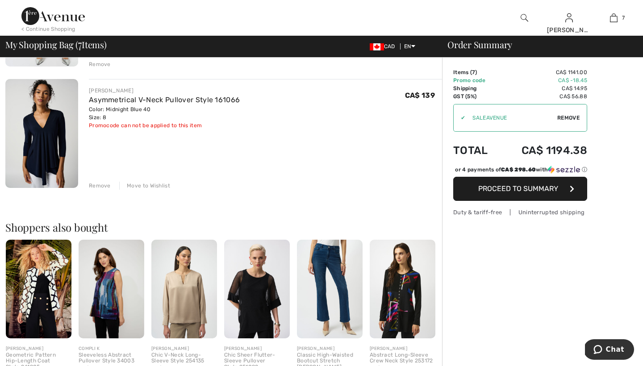
click at [497, 193] on span "Proceed to Summary" at bounding box center [518, 188] width 80 height 8
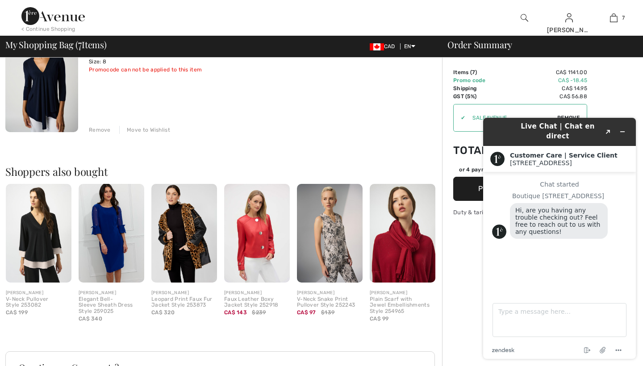
scroll to position [803, 0]
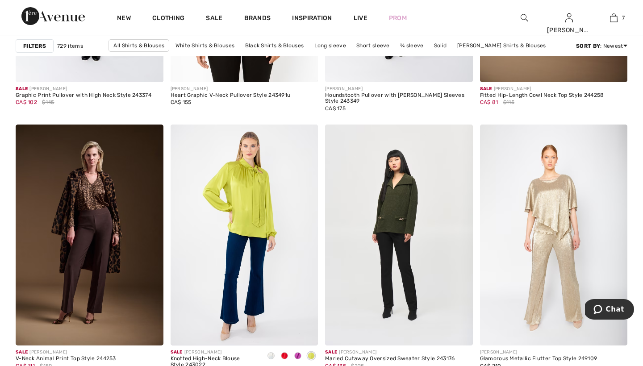
scroll to position [1754, 0]
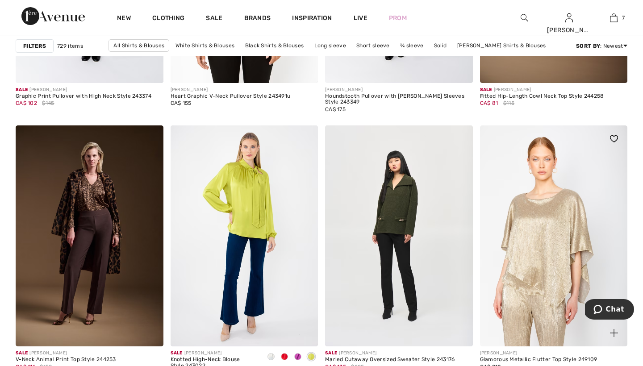
click at [533, 223] on img at bounding box center [554, 235] width 148 height 221
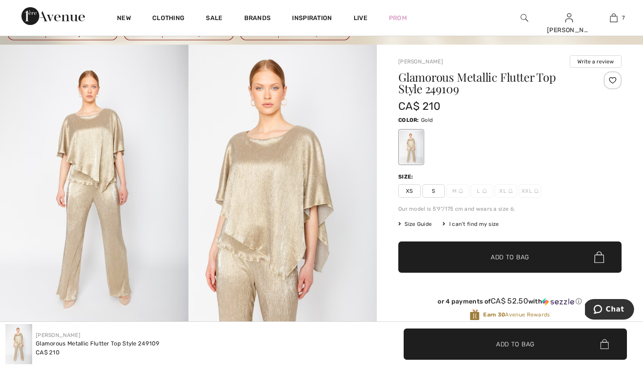
scroll to position [49, 0]
click at [411, 146] on div at bounding box center [410, 146] width 23 height 33
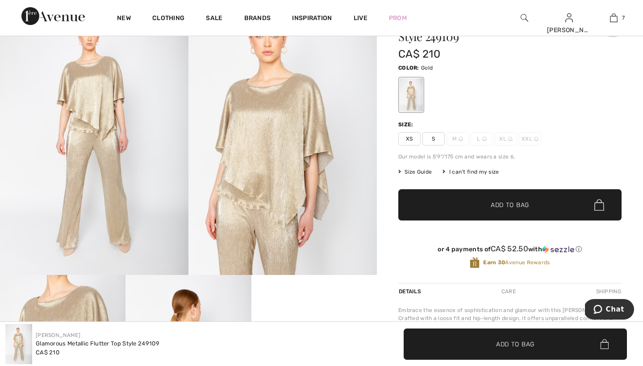
scroll to position [99, 0]
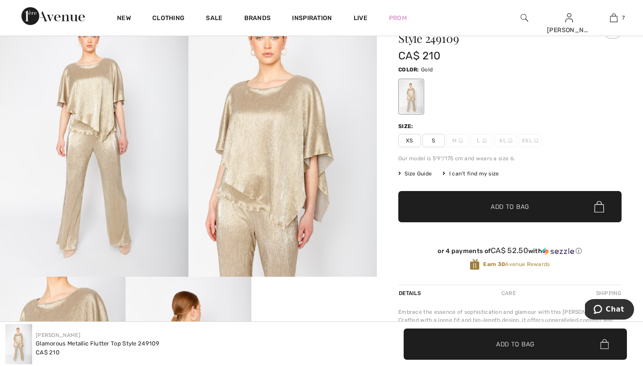
click at [435, 140] on span "S" at bounding box center [433, 140] width 22 height 13
click at [423, 174] on span "Size Guide" at bounding box center [414, 174] width 33 height 8
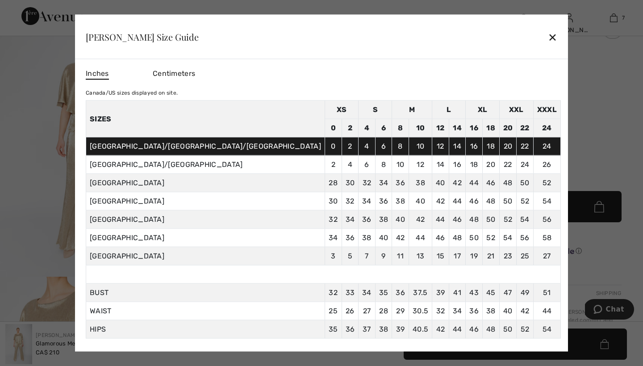
click at [548, 34] on div "✕" at bounding box center [552, 36] width 9 height 19
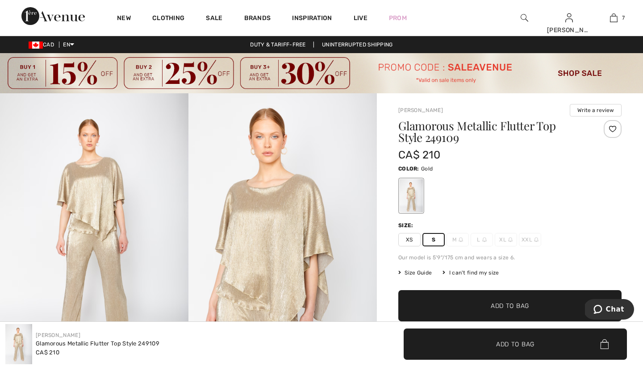
scroll to position [0, 0]
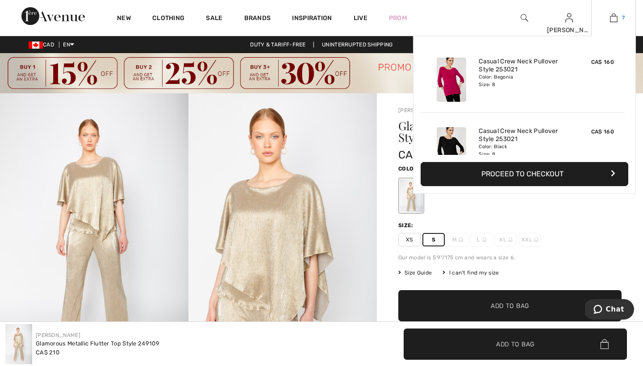
click at [607, 12] on link "7" at bounding box center [613, 17] width 44 height 11
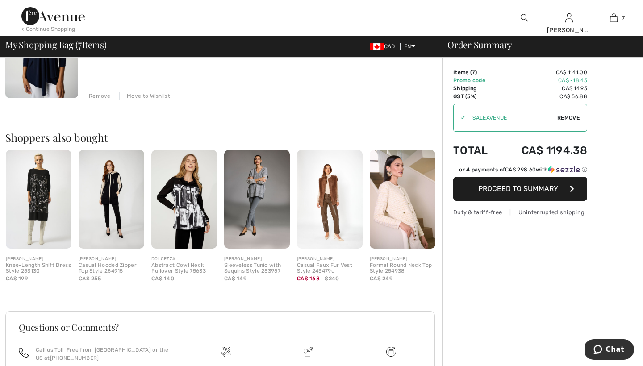
scroll to position [872, 0]
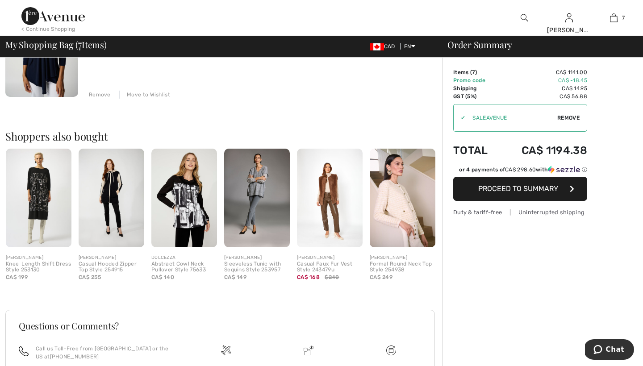
click at [253, 184] on img at bounding box center [257, 198] width 66 height 98
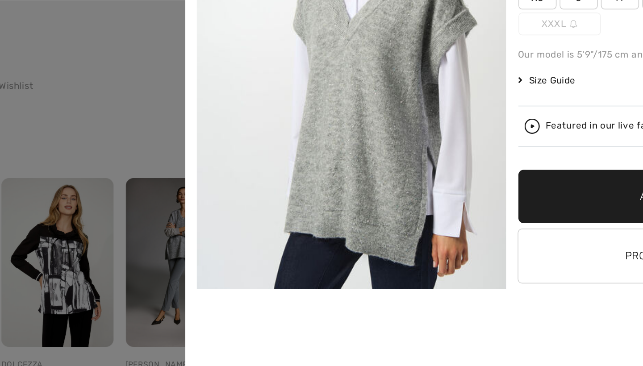
scroll to position [869, 0]
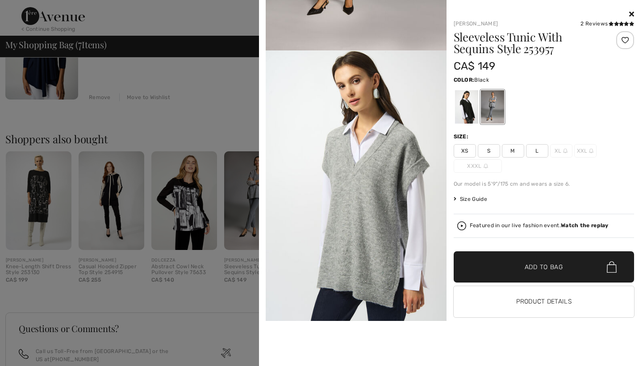
click at [469, 109] on div at bounding box center [465, 106] width 23 height 33
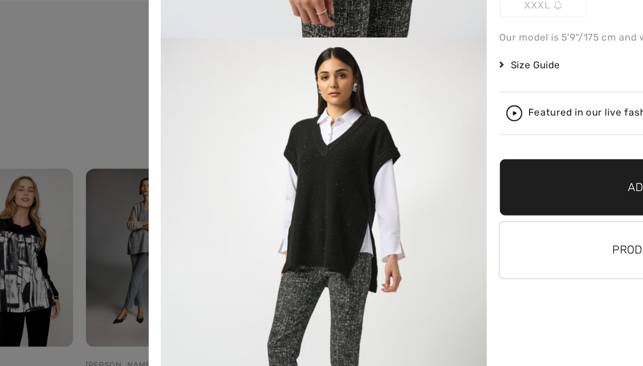
scroll to position [854, 0]
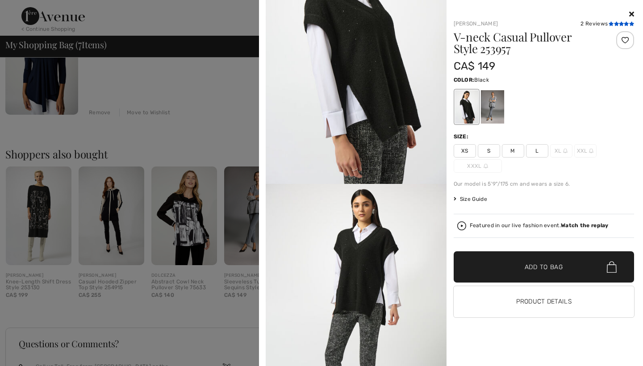
click at [618, 21] on icon at bounding box center [616, 23] width 5 height 4
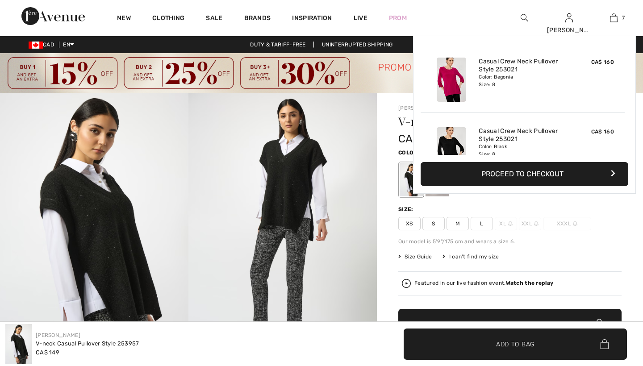
checkbox input "true"
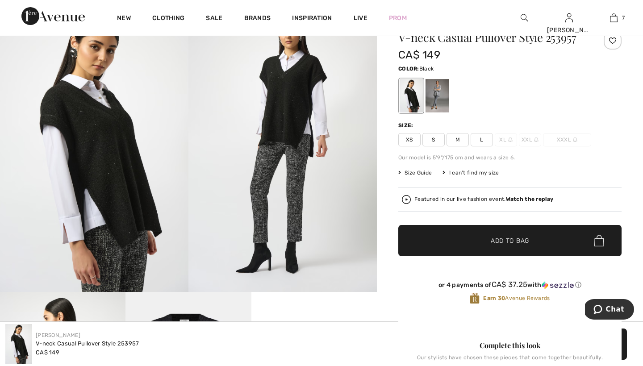
scroll to position [84, 0]
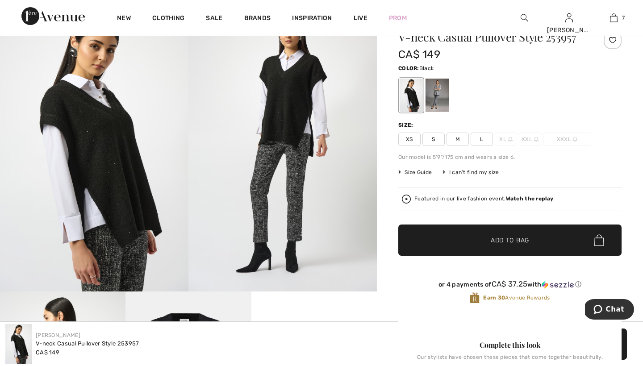
click at [457, 137] on span "M" at bounding box center [457, 139] width 22 height 13
click at [495, 240] on span "Add to Bag" at bounding box center [509, 240] width 38 height 9
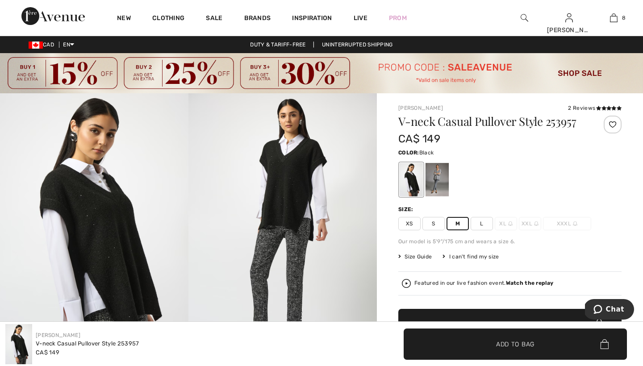
scroll to position [0, 0]
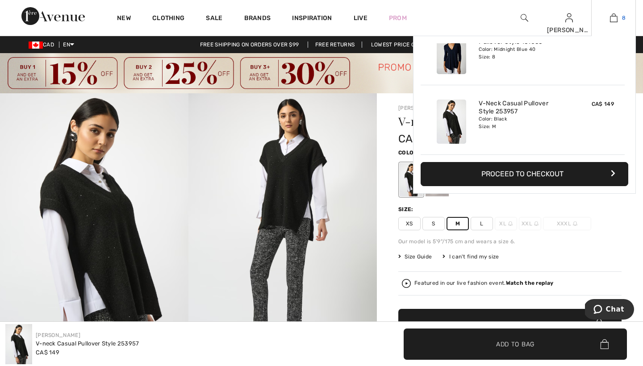
click at [613, 18] on img at bounding box center [614, 17] width 8 height 11
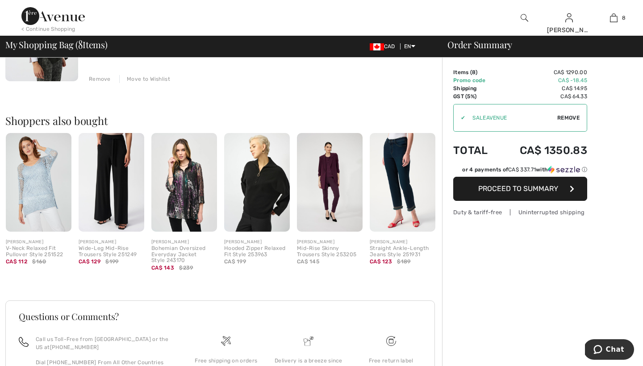
scroll to position [1015, 0]
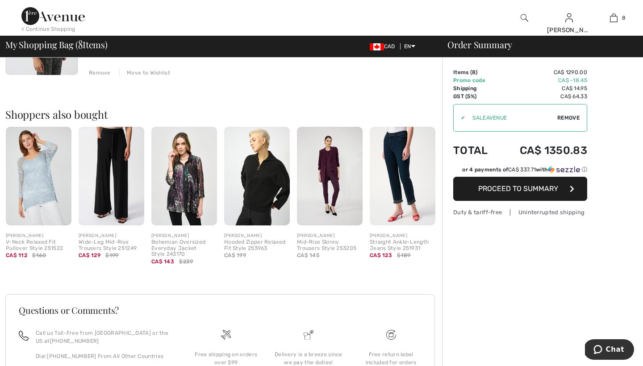
click at [183, 182] on img at bounding box center [184, 176] width 66 height 98
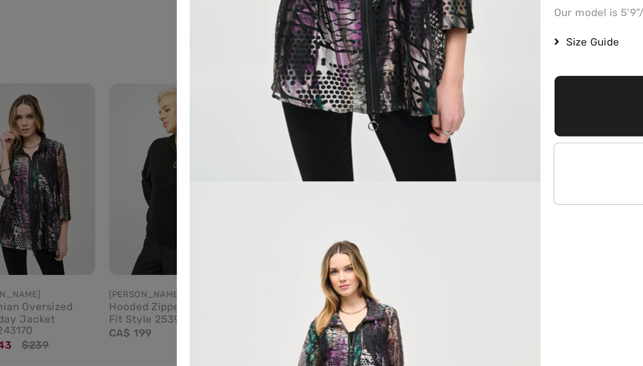
scroll to position [1023, 0]
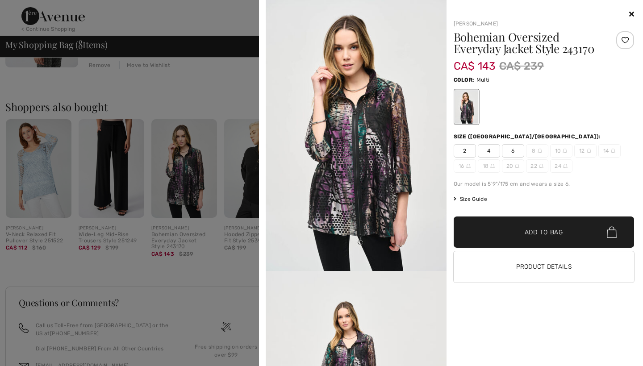
click at [515, 151] on span "6" at bounding box center [513, 150] width 22 height 13
click at [535, 233] on span "Add to Bag" at bounding box center [543, 232] width 38 height 9
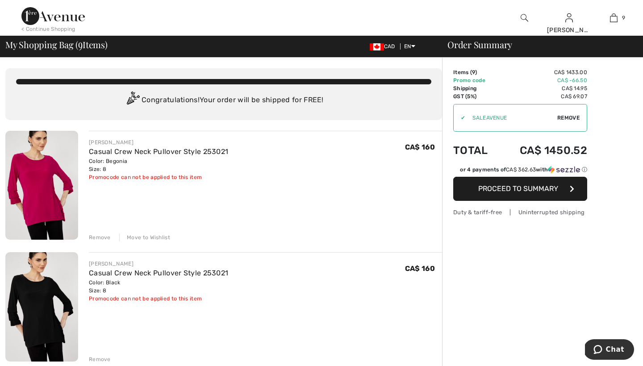
click at [537, 187] on span "Proceed to Summary" at bounding box center [518, 188] width 80 height 8
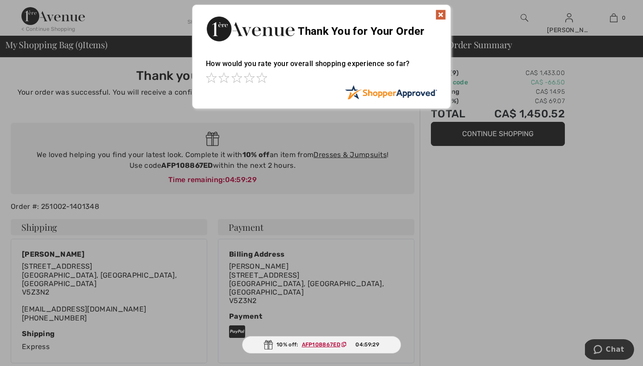
click at [440, 12] on img at bounding box center [440, 14] width 11 height 11
